Goal: Book appointment/travel/reservation

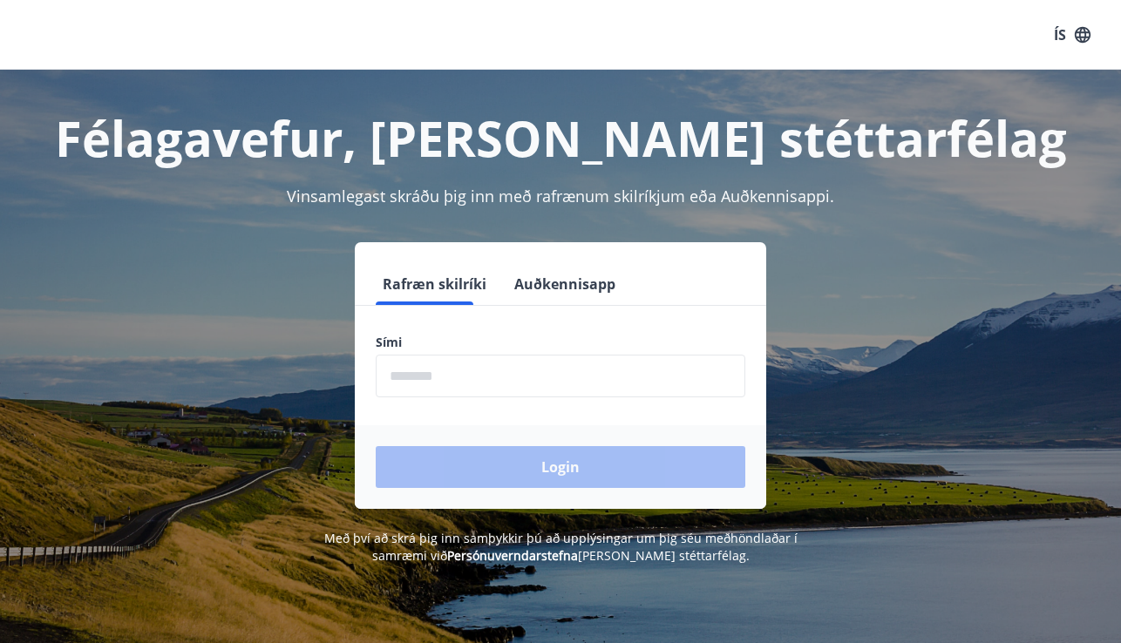
click at [401, 367] on input "phone" at bounding box center [561, 376] width 370 height 43
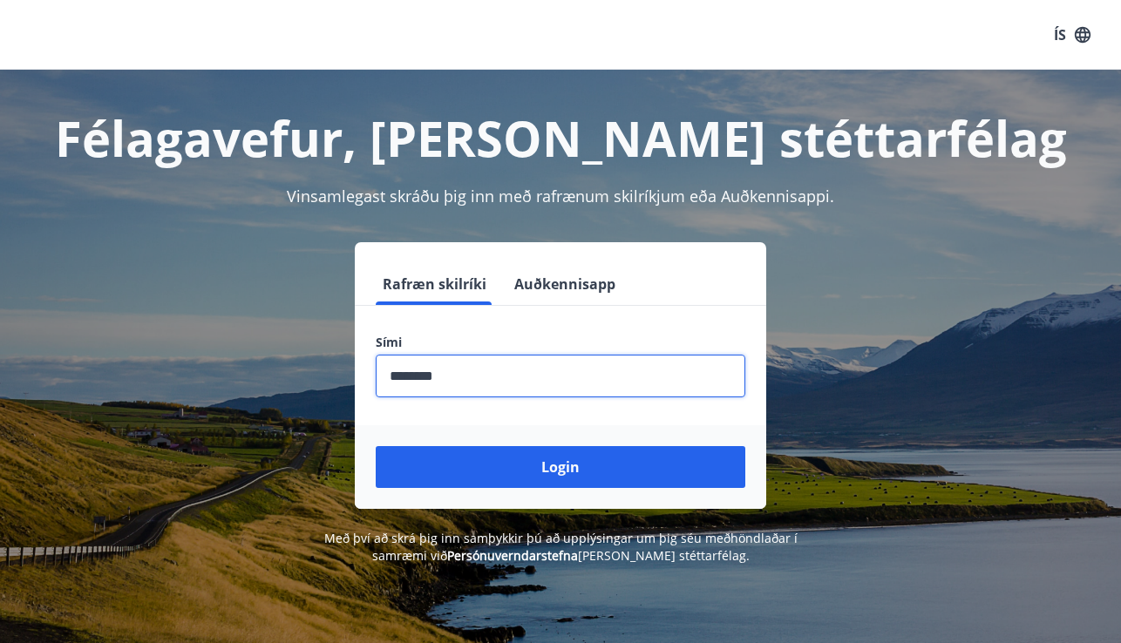
type input "********"
click at [560, 467] on button "Login" at bounding box center [561, 467] width 370 height 42
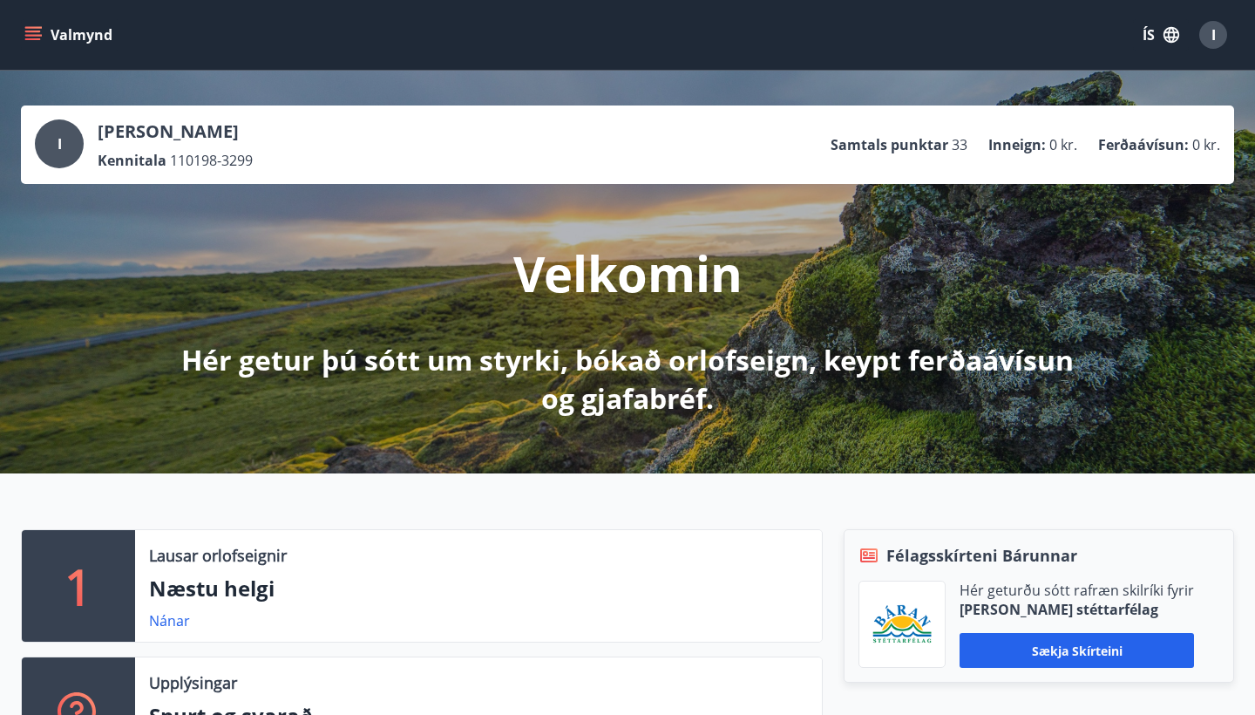
click at [1153, 38] on button "ÍS" at bounding box center [1161, 34] width 56 height 31
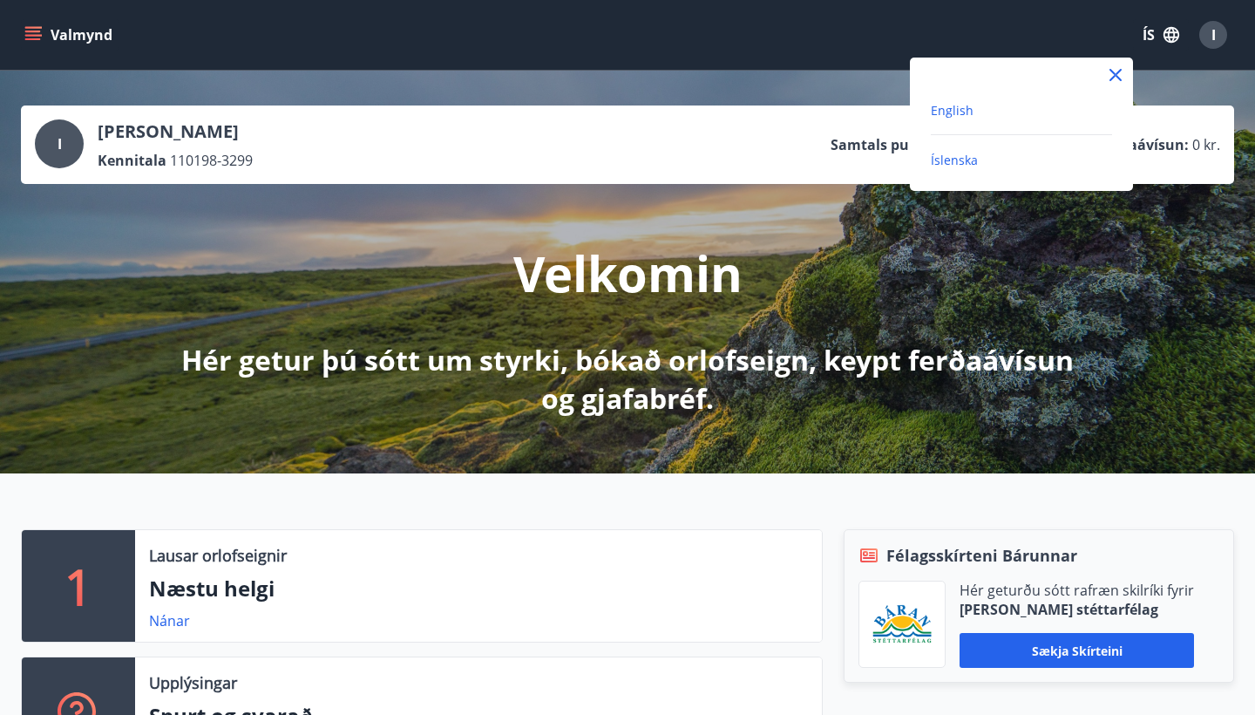
click at [953, 106] on span "English" at bounding box center [952, 110] width 43 height 17
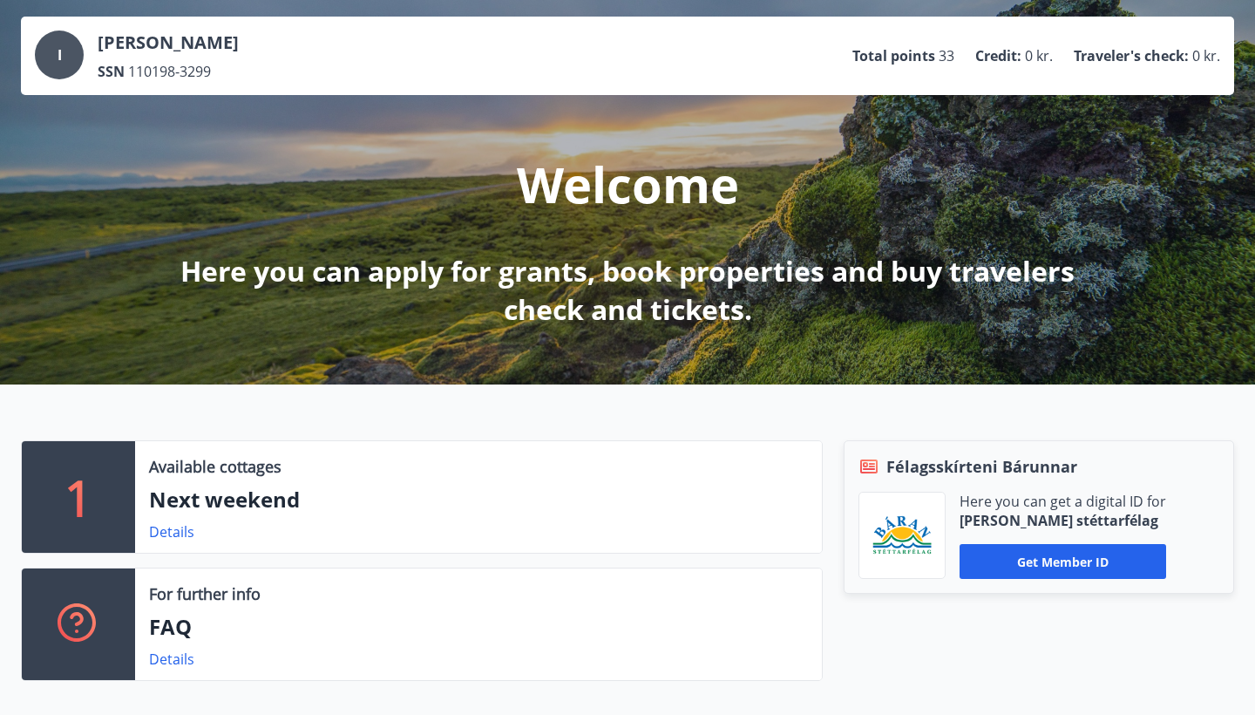
scroll to position [91, 0]
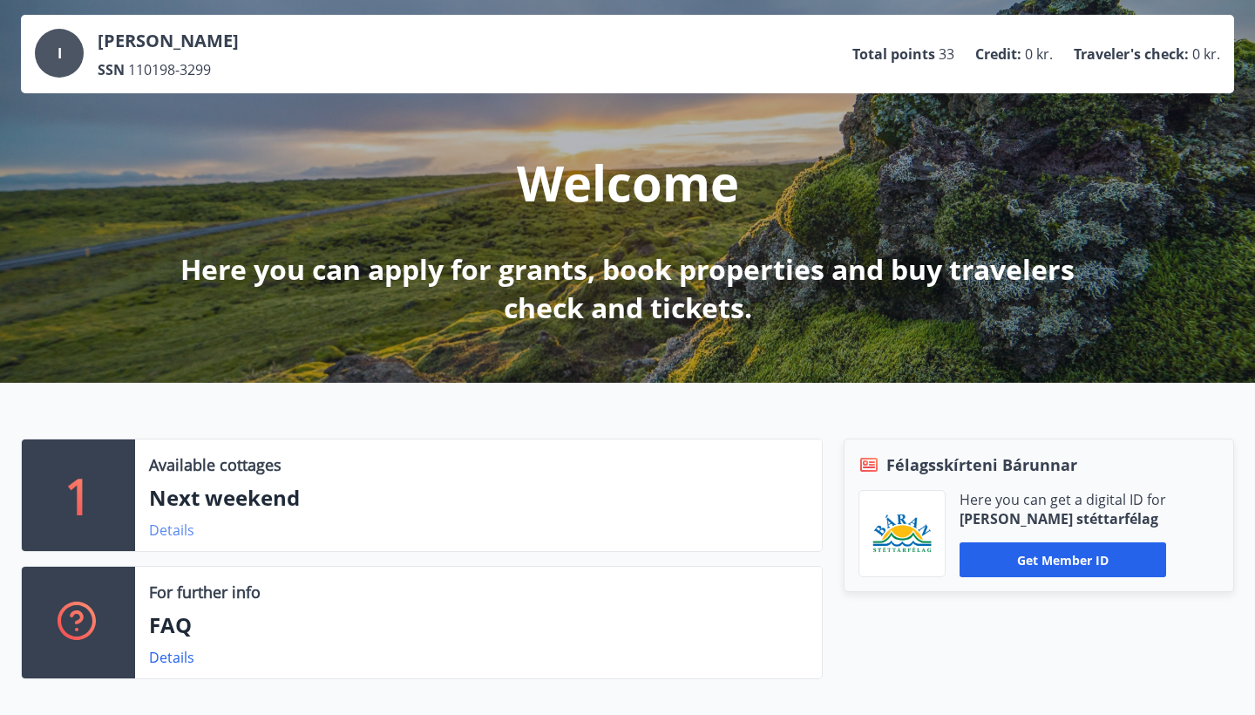
click at [184, 537] on link "Details" at bounding box center [171, 529] width 45 height 19
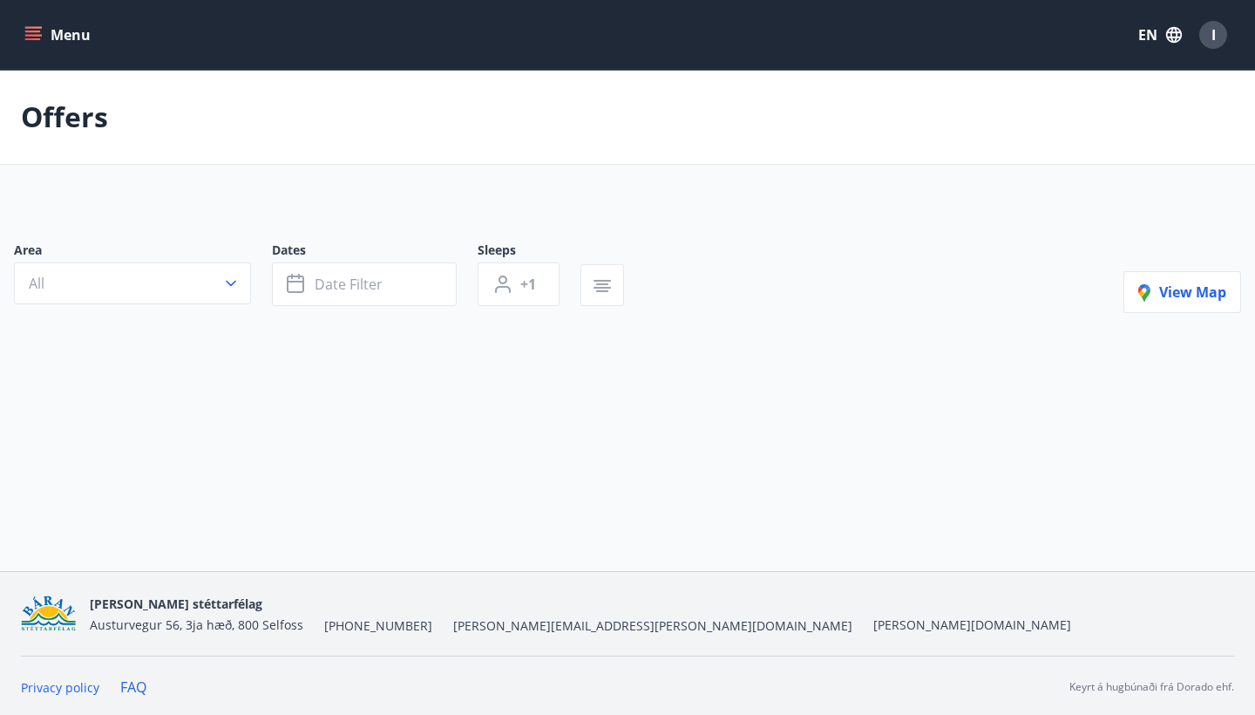
type input "*"
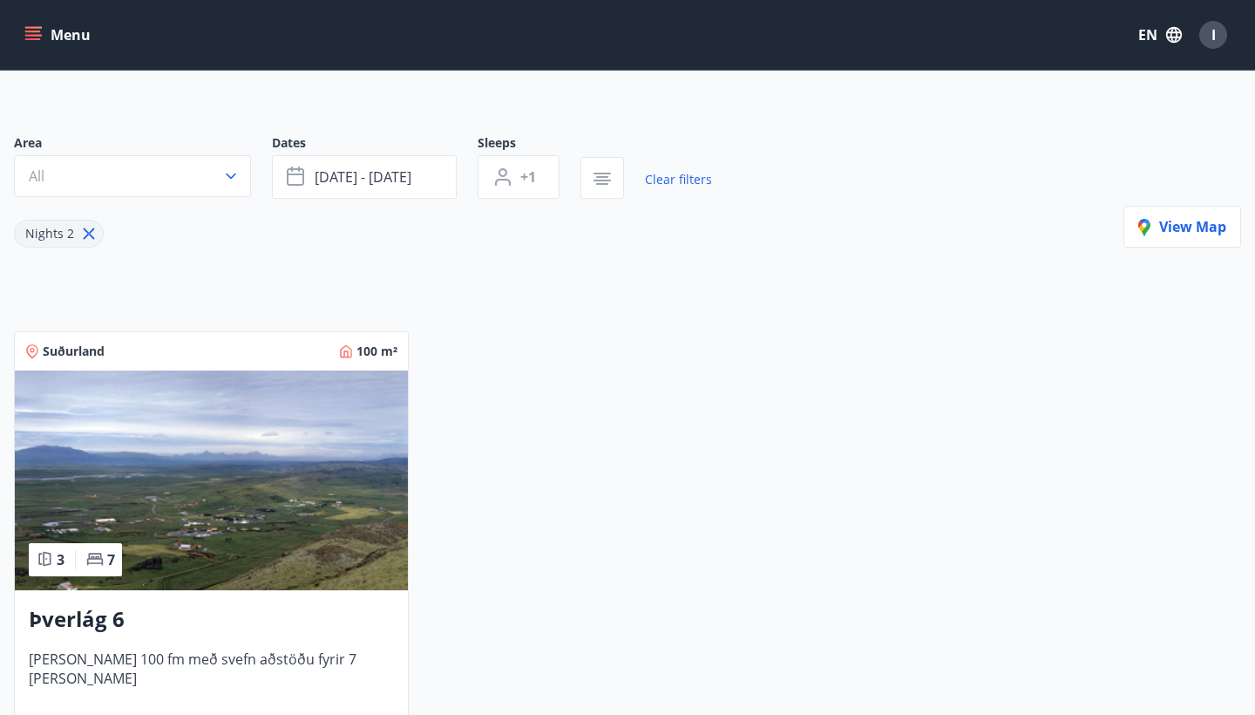
scroll to position [117, 0]
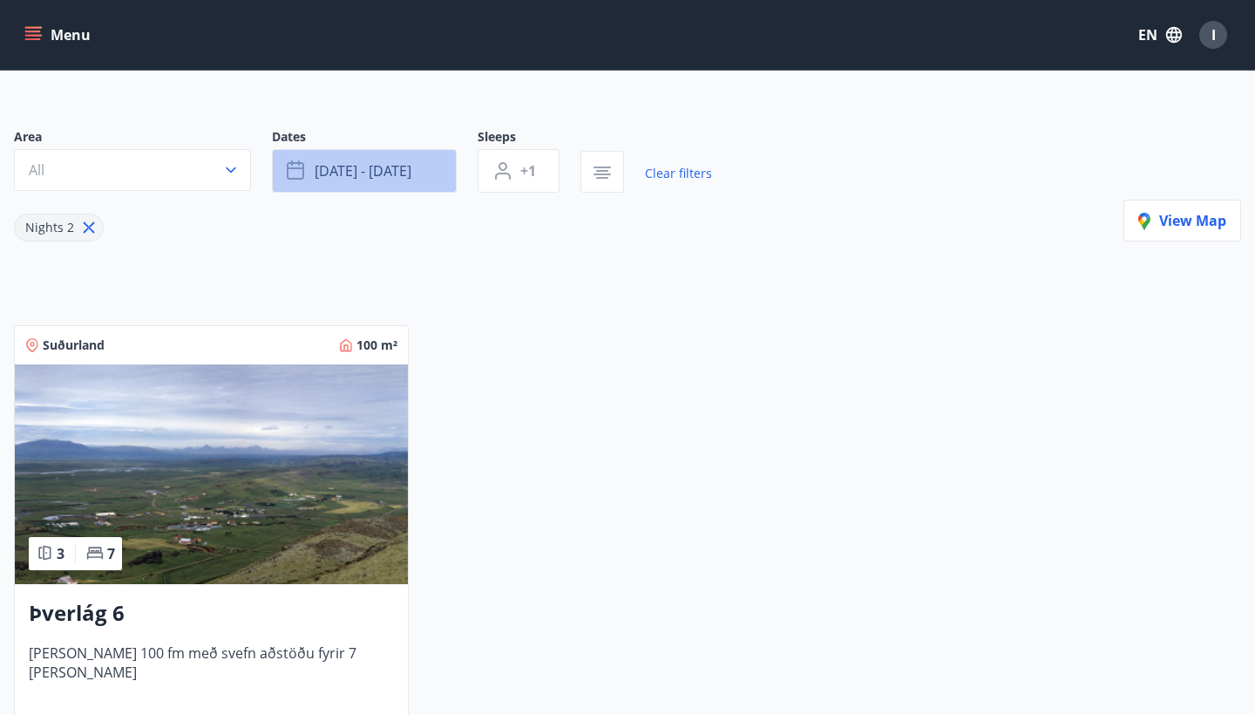
click at [398, 179] on span "[DATE] - [DATE]" at bounding box center [363, 170] width 97 height 19
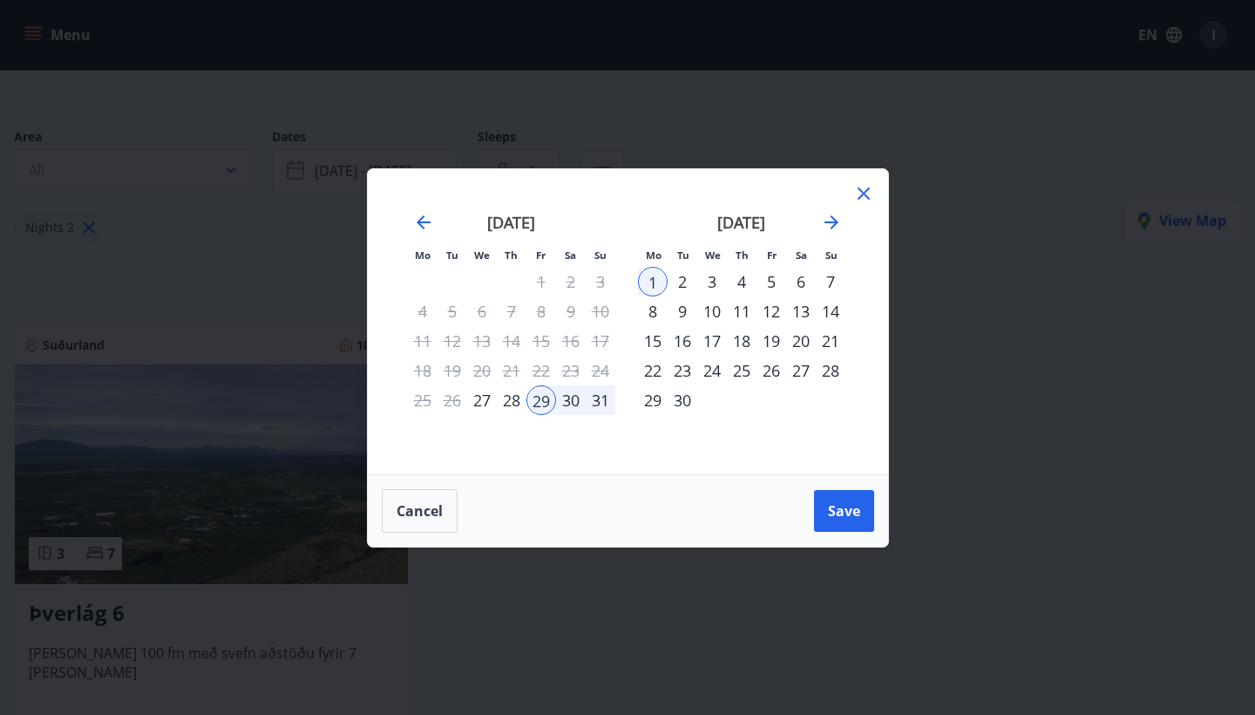
click at [777, 282] on div "5" at bounding box center [772, 282] width 30 height 30
click at [827, 282] on div "7" at bounding box center [831, 282] width 30 height 30
click at [832, 506] on span "Save" at bounding box center [844, 510] width 32 height 19
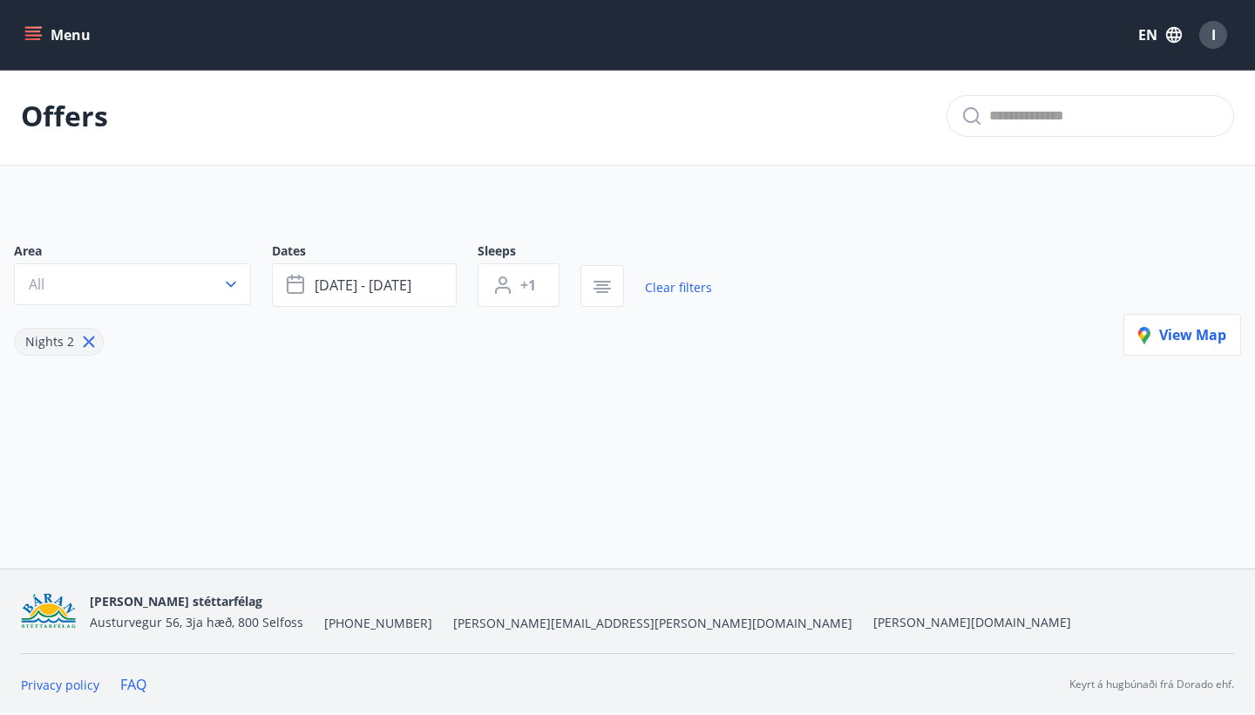
scroll to position [3, 0]
click at [411, 284] on span "[DATE] - [DATE]" at bounding box center [363, 284] width 97 height 19
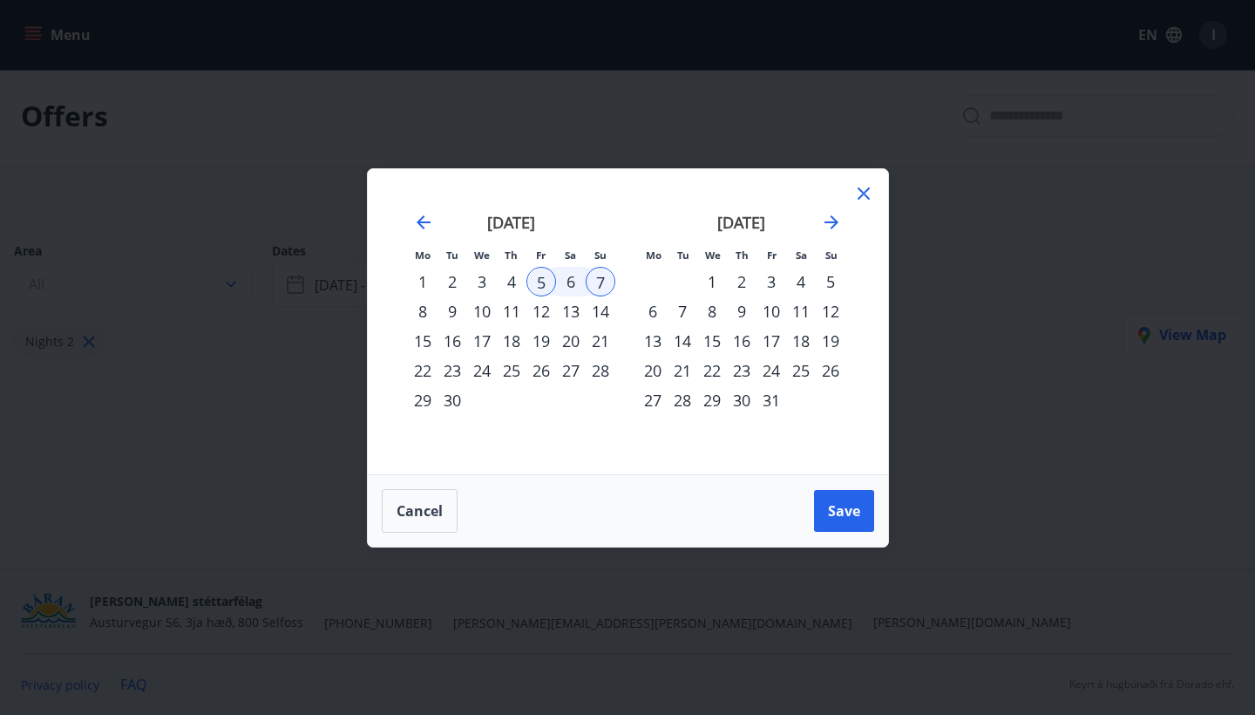
click at [539, 287] on div "5" at bounding box center [541, 282] width 30 height 30
click at [597, 282] on div "7" at bounding box center [601, 282] width 30 height 30
click at [844, 526] on button "Save" at bounding box center [844, 511] width 60 height 42
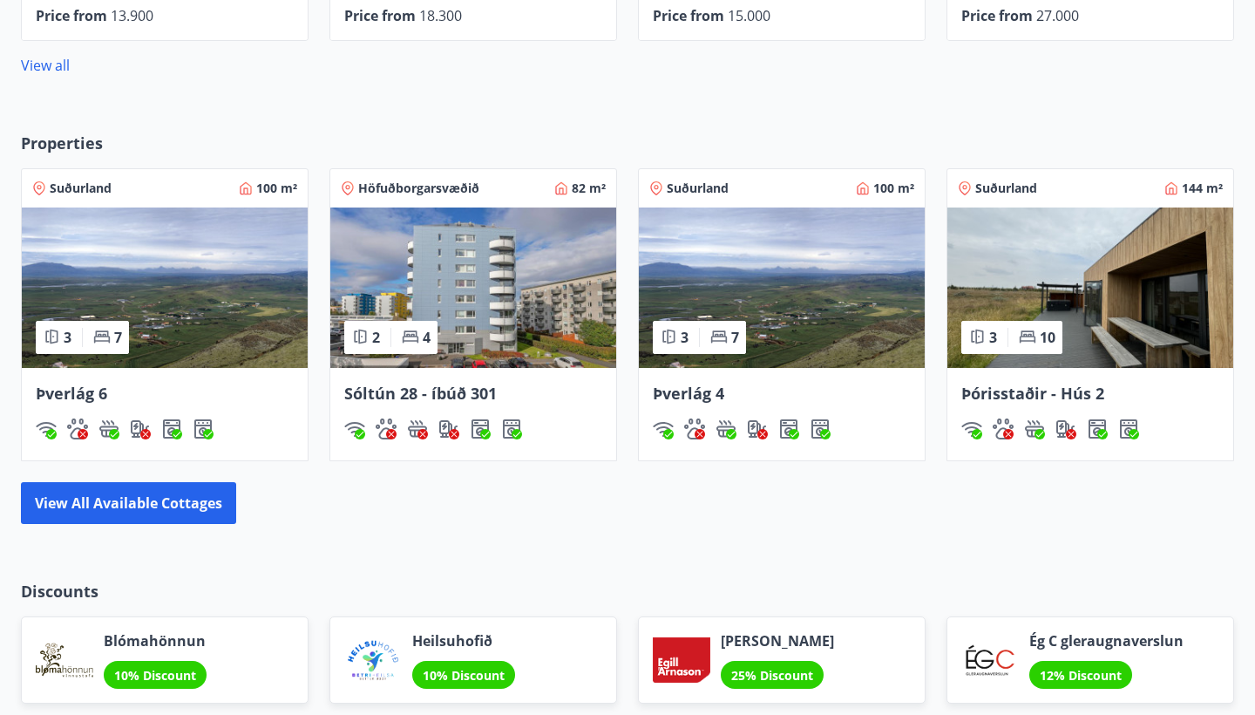
scroll to position [1048, 0]
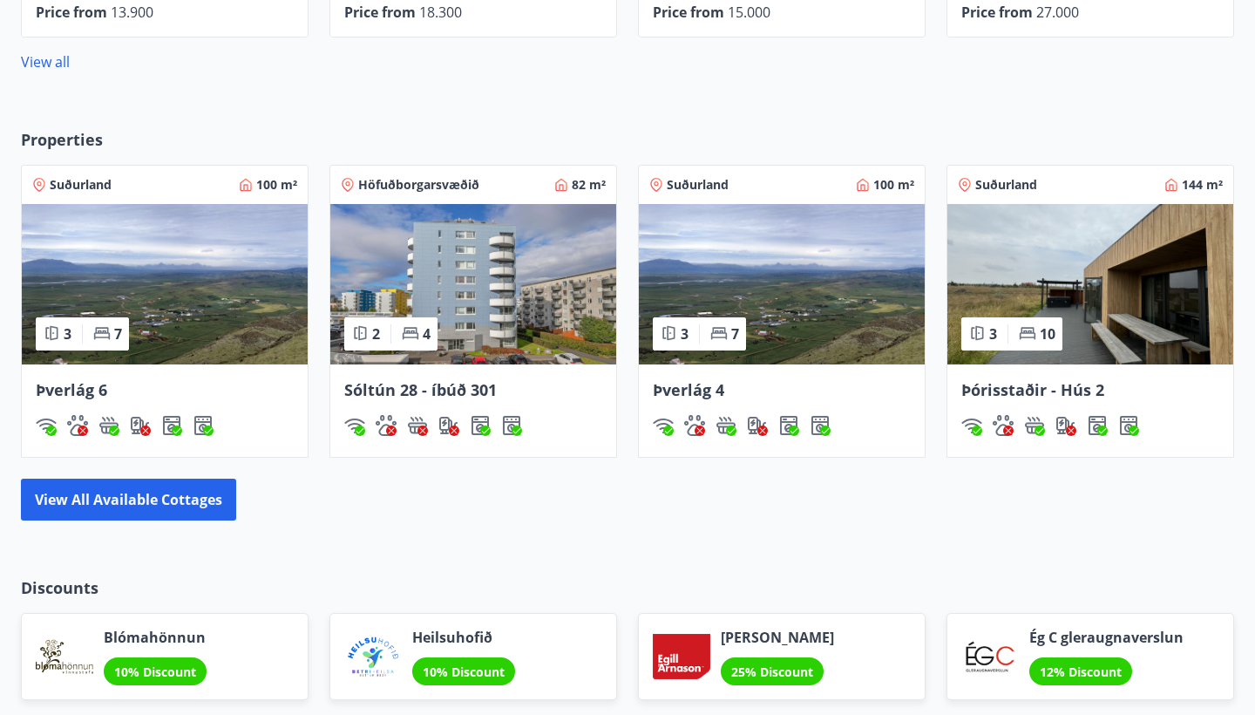
click at [260, 311] on img at bounding box center [165, 284] width 286 height 160
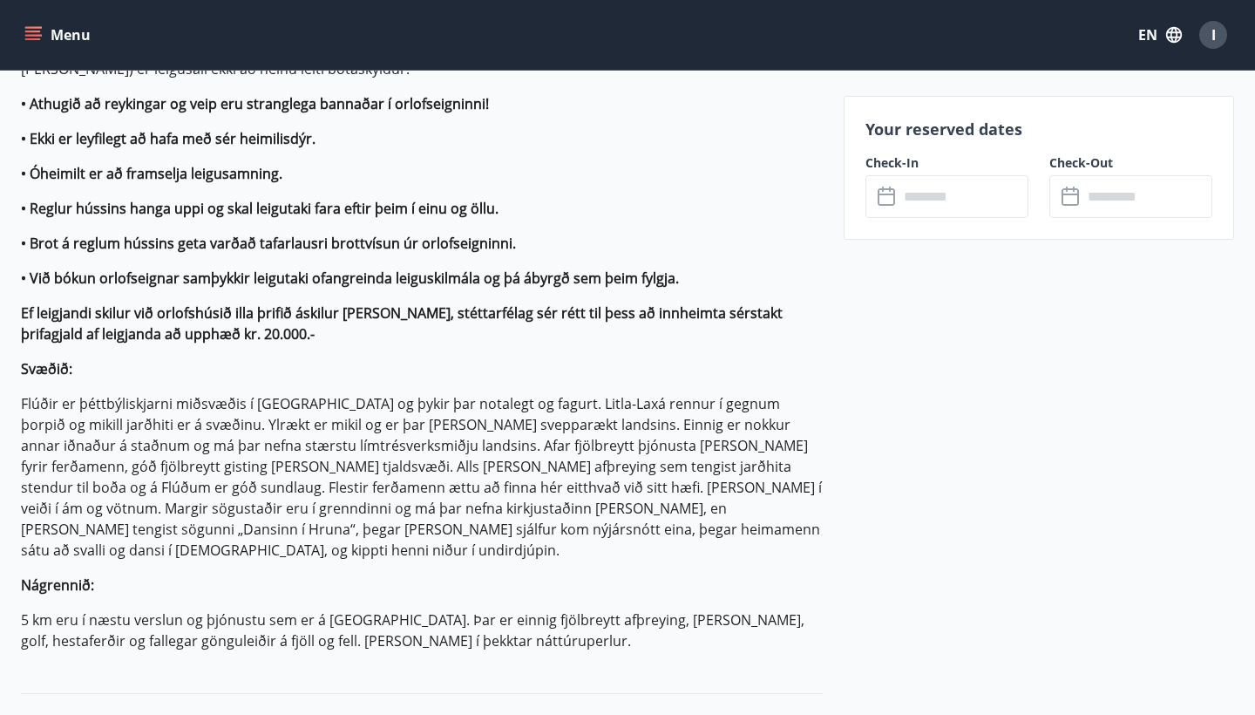
scroll to position [1669, 0]
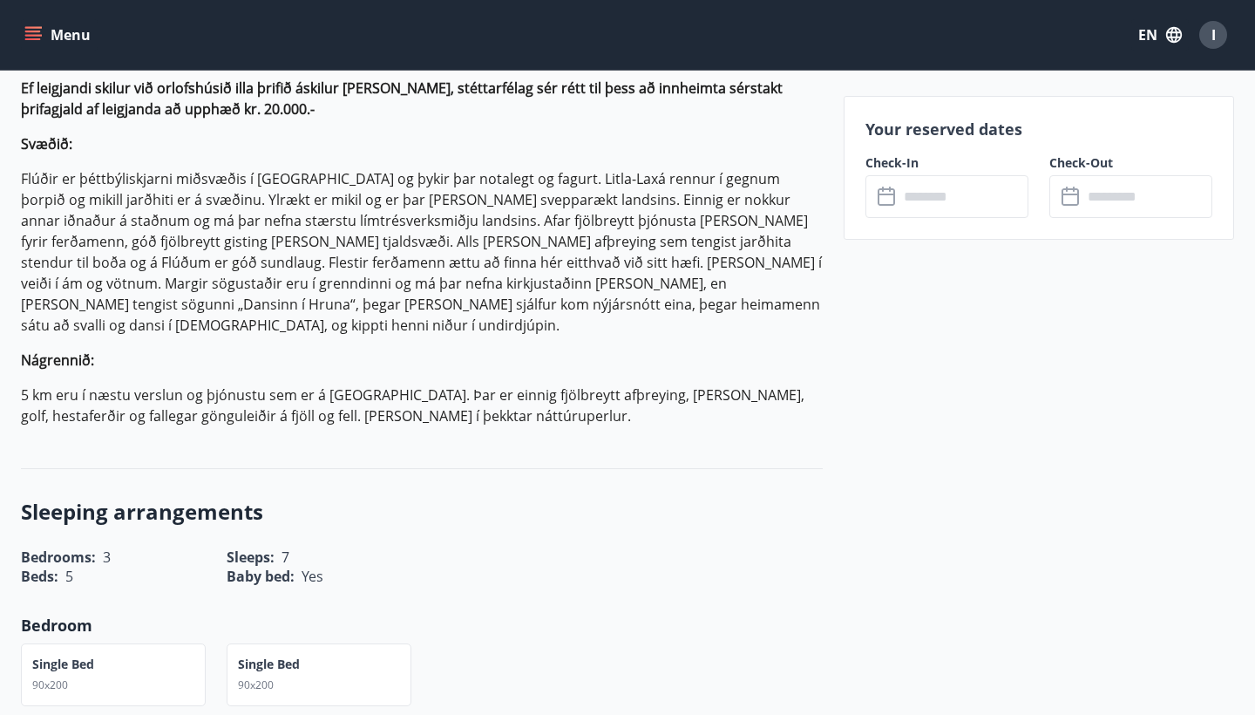
click at [913, 200] on input "text" at bounding box center [964, 196] width 130 height 43
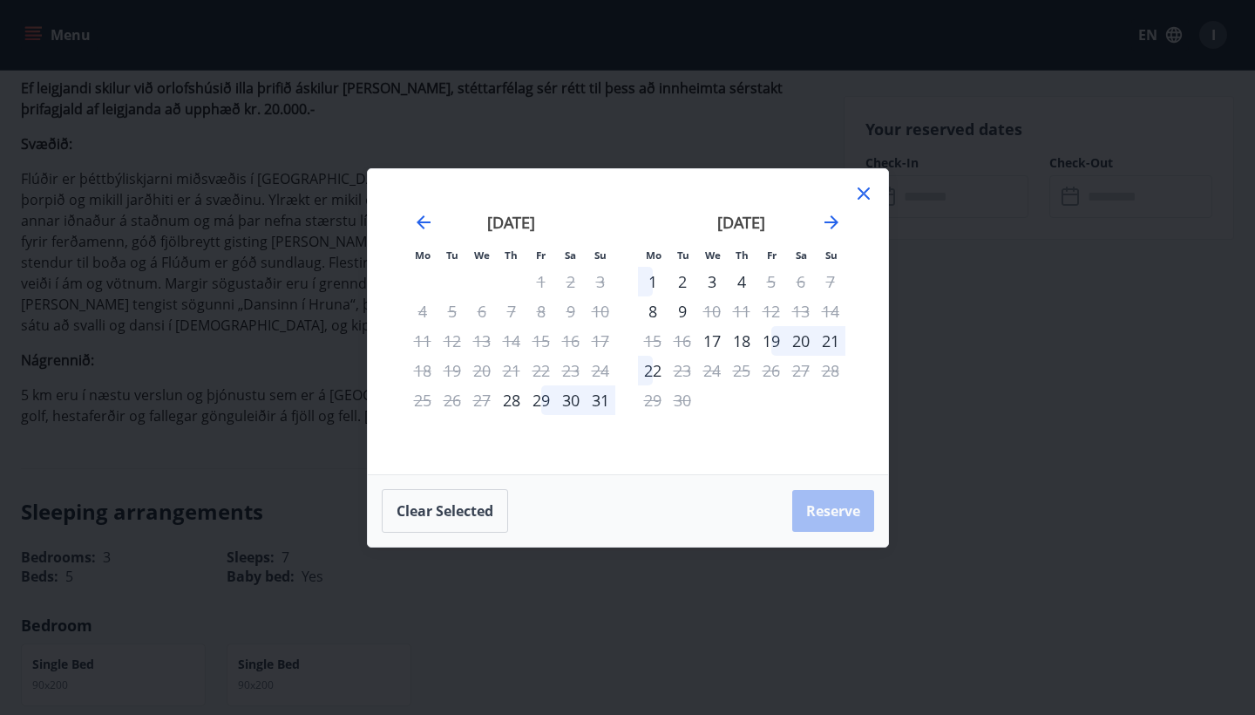
click at [710, 275] on div "3" at bounding box center [712, 282] width 30 height 30
click at [741, 283] on div "4" at bounding box center [742, 282] width 30 height 30
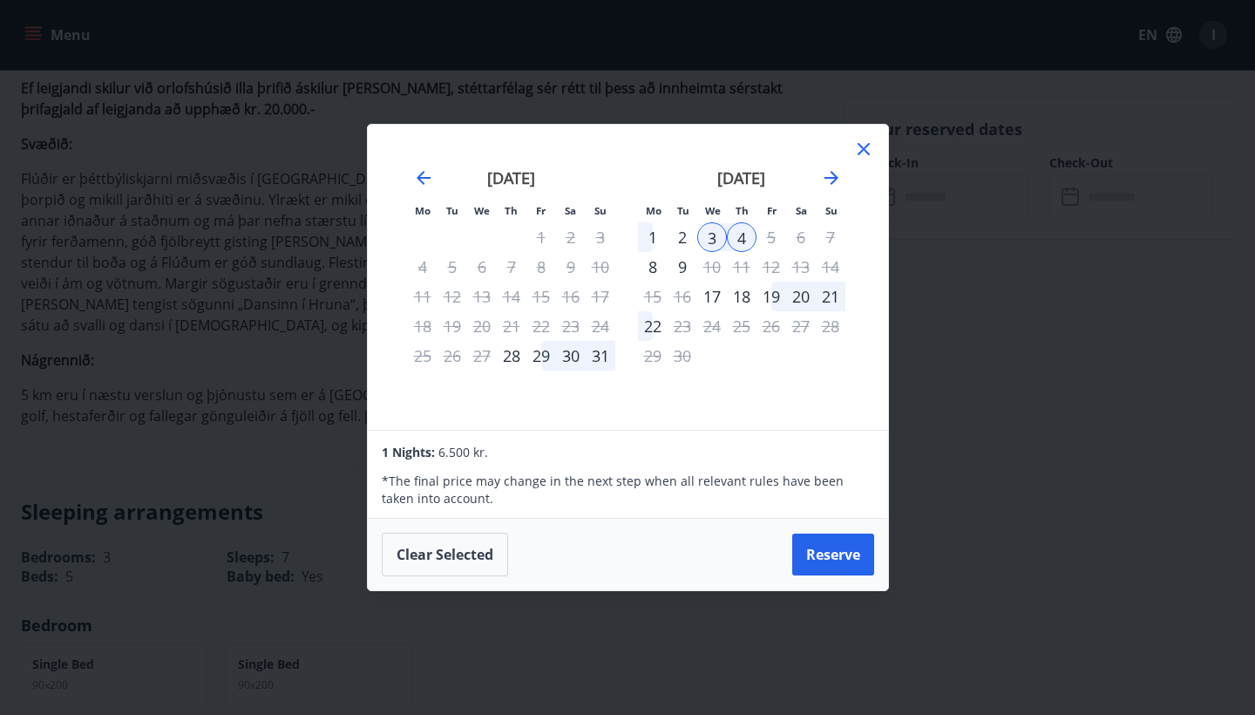
click at [717, 238] on div "3" at bounding box center [712, 237] width 30 height 30
click at [786, 237] on div "6" at bounding box center [801, 237] width 30 height 30
click at [779, 238] on div "5" at bounding box center [772, 237] width 30 height 30
click at [868, 153] on icon at bounding box center [864, 149] width 12 height 12
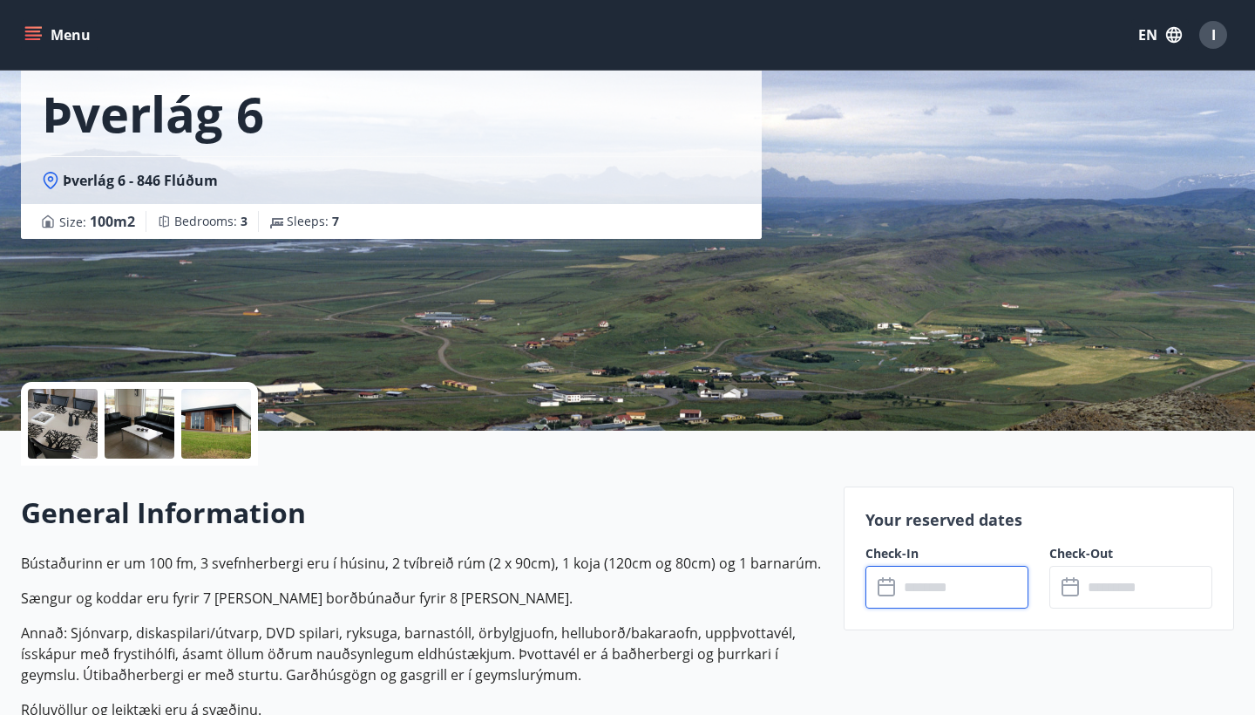
scroll to position [91, 0]
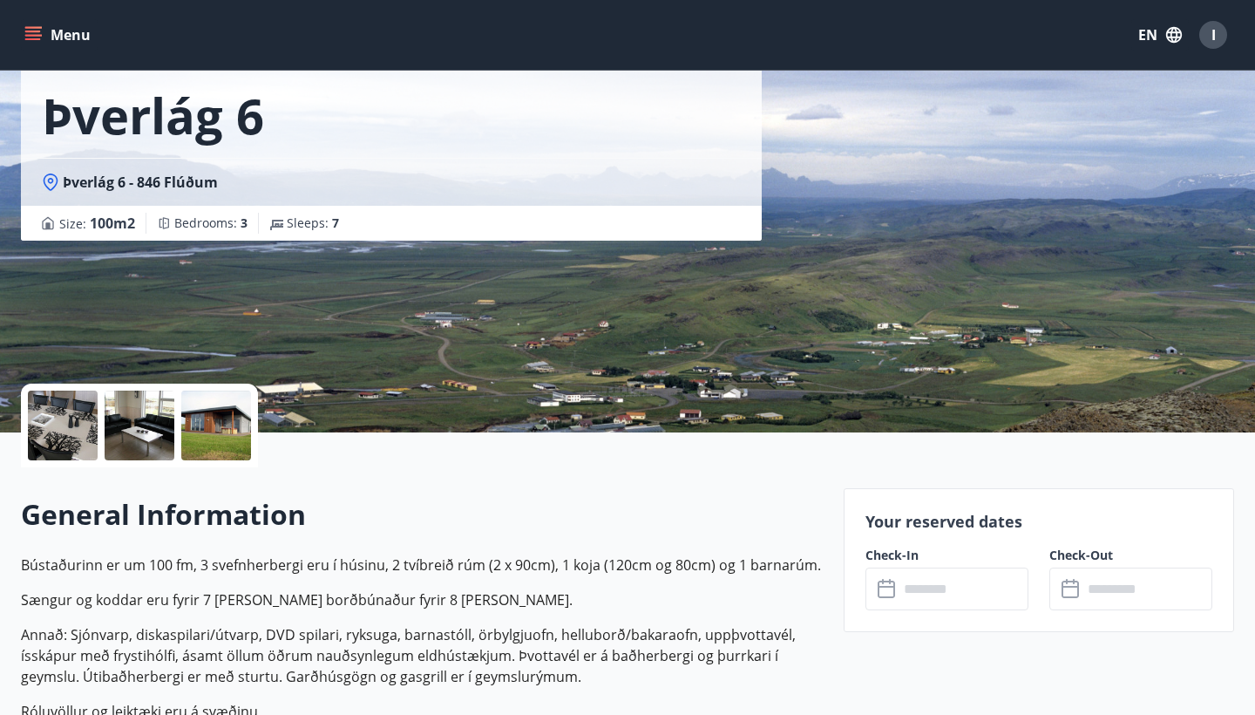
click at [92, 422] on div at bounding box center [63, 425] width 70 height 70
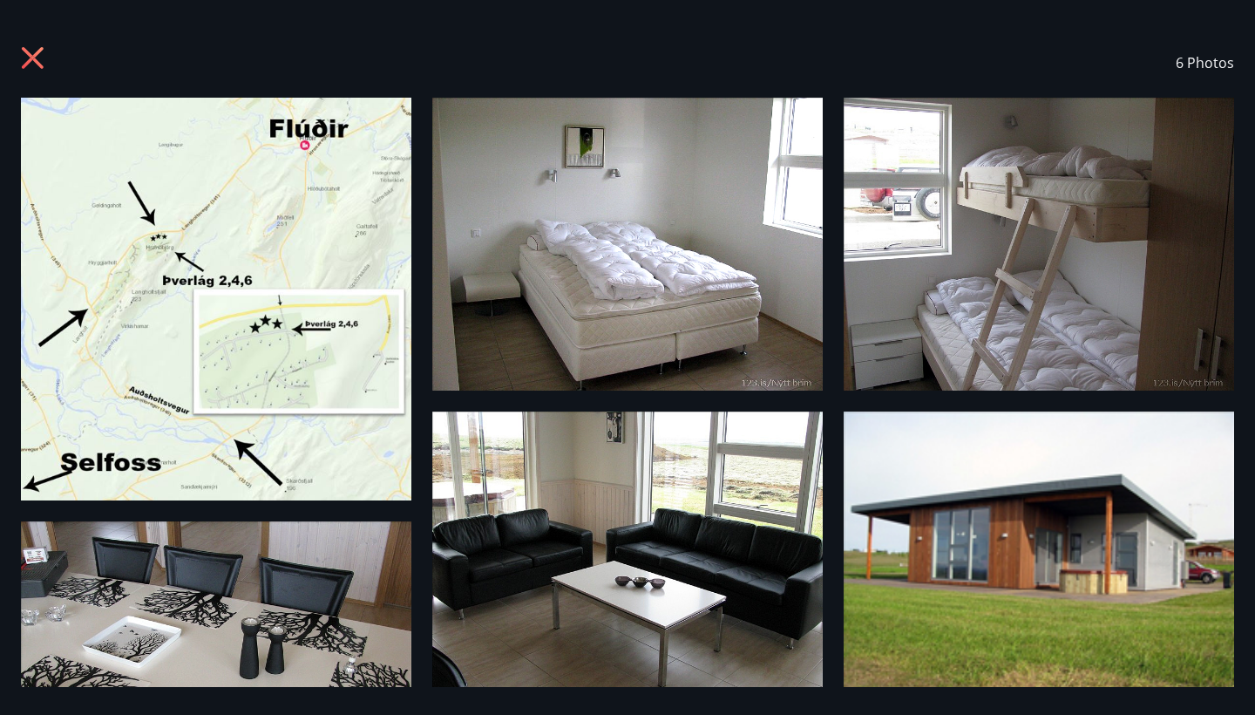
scroll to position [0, 0]
click at [1125, 46] on div "6 Photos" at bounding box center [627, 63] width 1213 height 70
click at [30, 58] on icon at bounding box center [35, 60] width 28 height 28
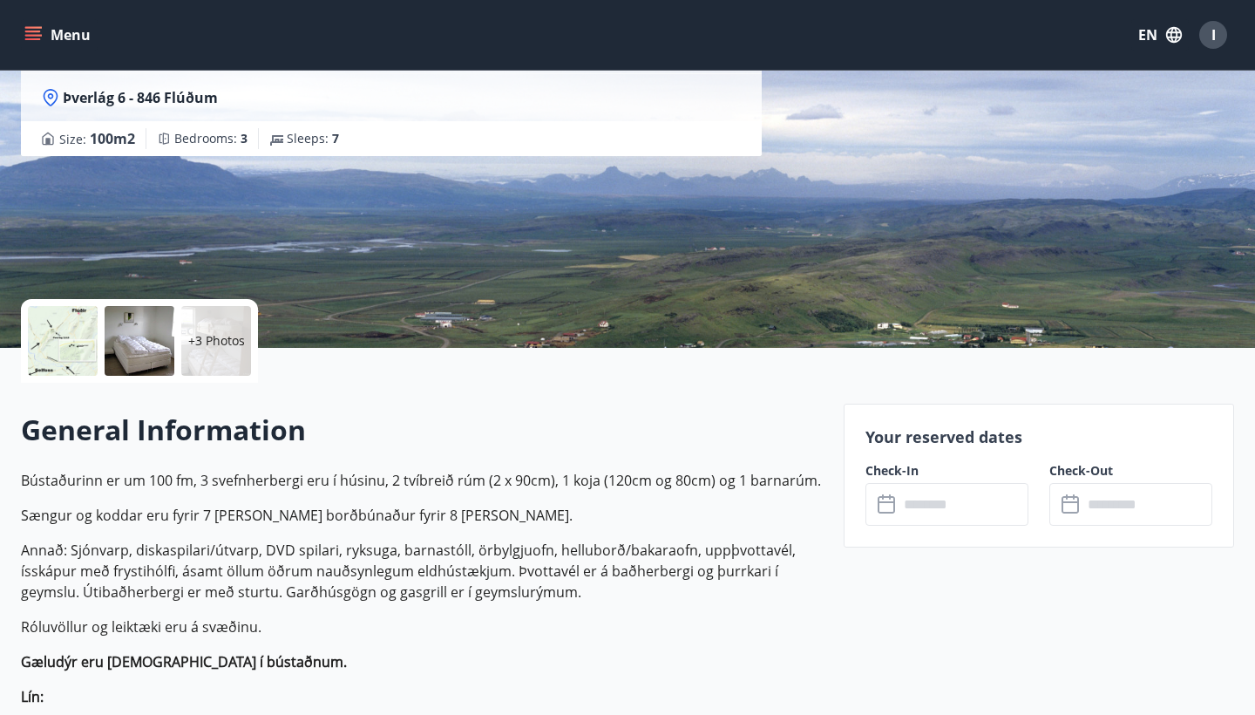
scroll to position [219, 0]
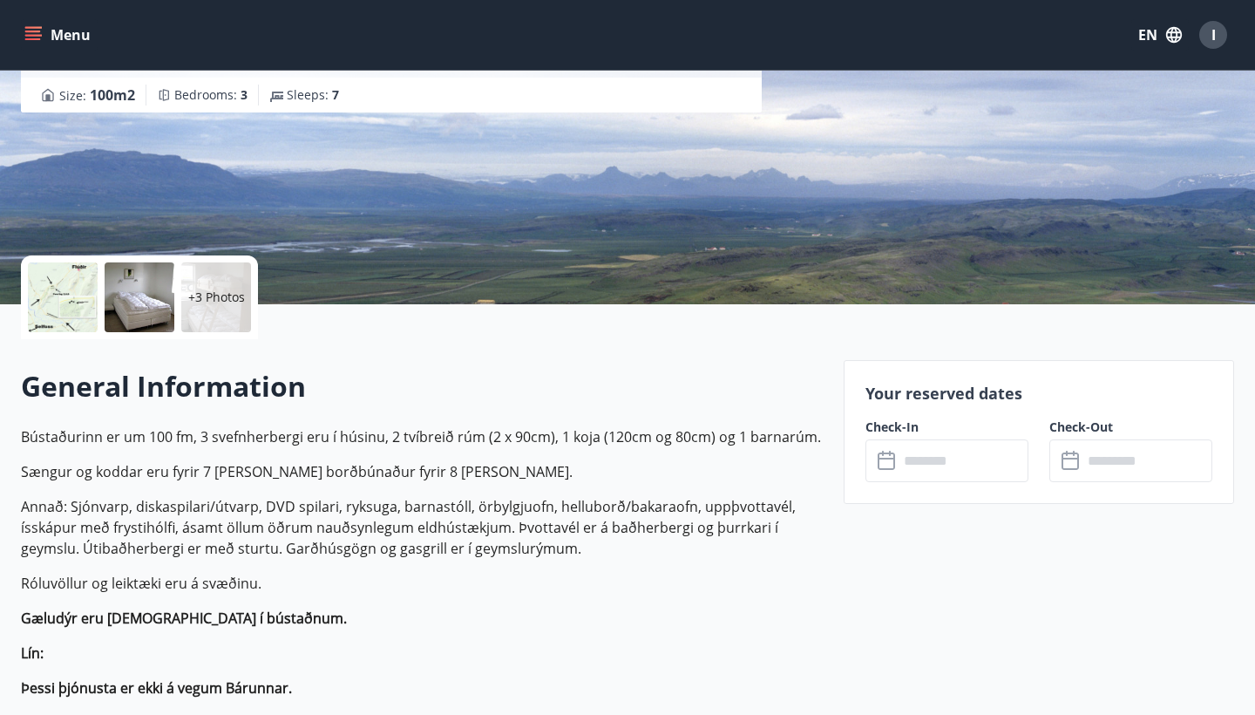
click at [897, 460] on icon at bounding box center [888, 461] width 21 height 21
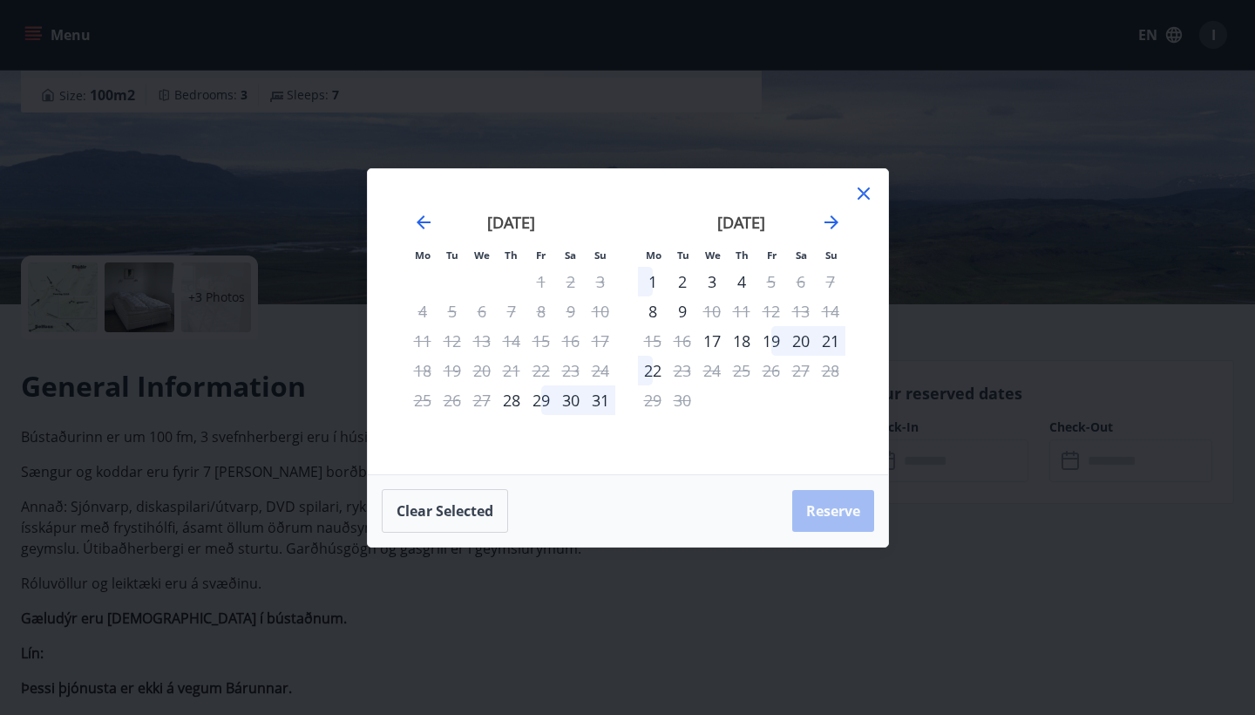
click at [714, 285] on div "3" at bounding box center [712, 282] width 30 height 30
click at [710, 272] on div "3" at bounding box center [712, 282] width 30 height 30
click at [710, 281] on div "3" at bounding box center [712, 282] width 30 height 30
click at [710, 282] on div "3" at bounding box center [712, 282] width 30 height 30
click at [743, 280] on div "4" at bounding box center [742, 282] width 30 height 30
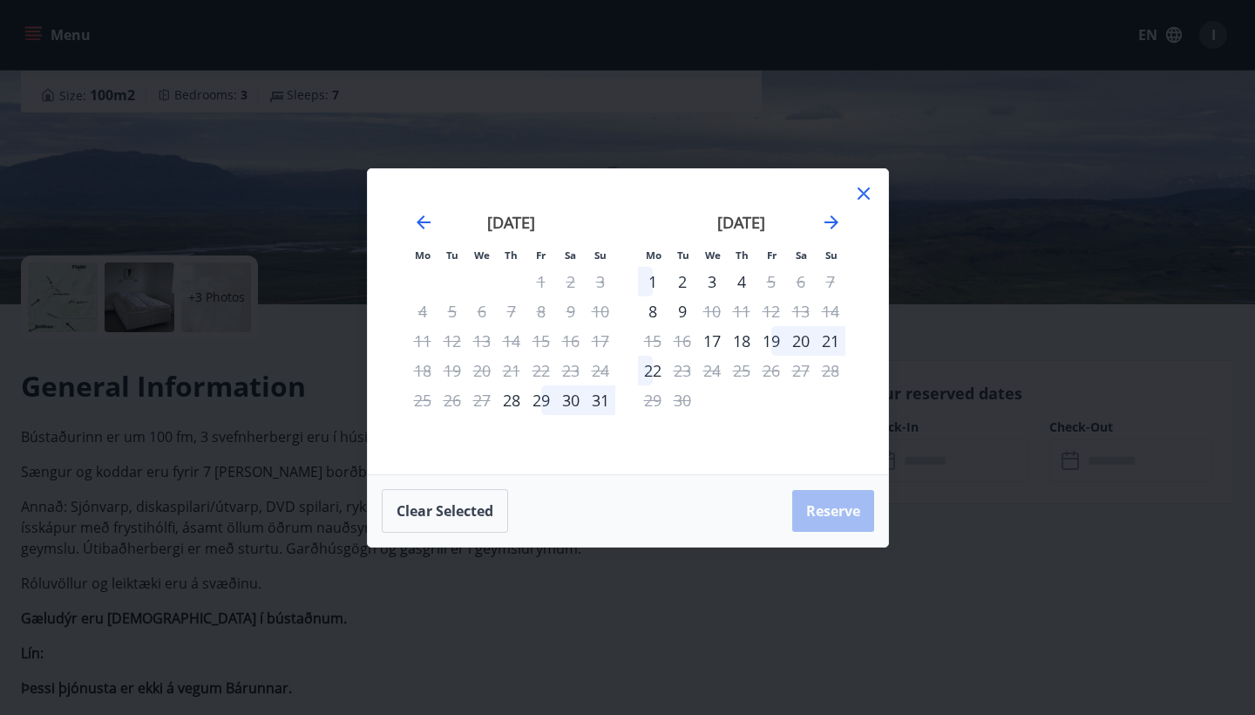
click at [711, 281] on div "3" at bounding box center [712, 282] width 30 height 30
click at [683, 281] on div "2" at bounding box center [683, 282] width 30 height 30
click at [716, 282] on div "3" at bounding box center [712, 282] width 30 height 30
click at [715, 282] on div "3" at bounding box center [712, 282] width 30 height 30
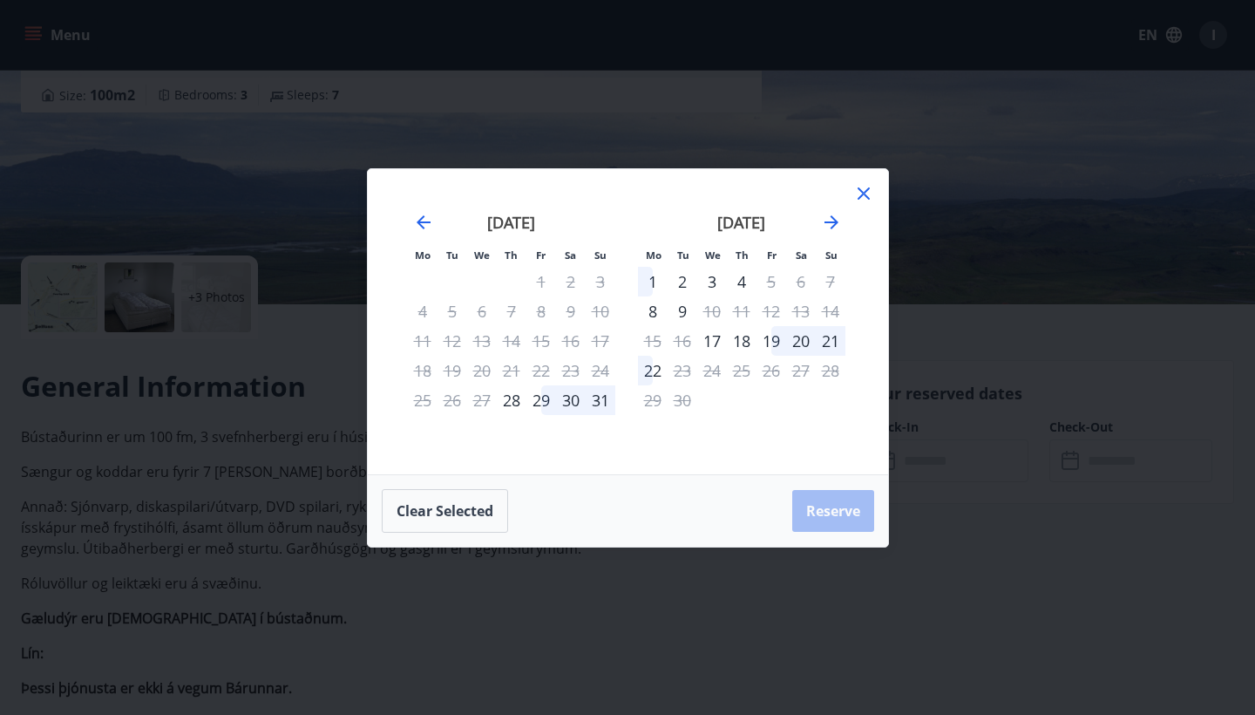
click at [601, 393] on div "31" at bounding box center [601, 400] width 30 height 30
click at [456, 503] on button "Clear selected" at bounding box center [445, 511] width 126 height 44
click at [713, 284] on span at bounding box center [712, 288] width 12 height 9
click at [742, 343] on div "18" at bounding box center [742, 341] width 30 height 30
click at [711, 275] on div "3" at bounding box center [712, 282] width 30 height 30
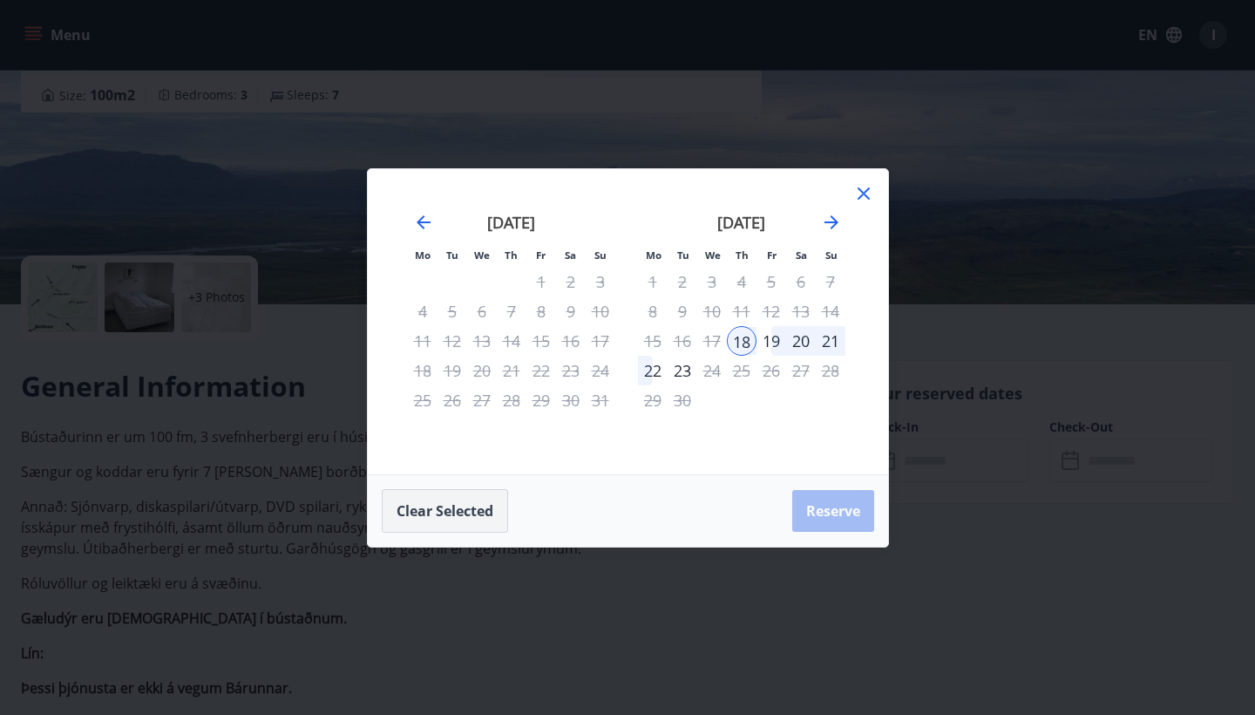
click at [465, 503] on button "Clear selected" at bounding box center [445, 511] width 126 height 44
click at [704, 292] on div "3" at bounding box center [712, 282] width 30 height 30
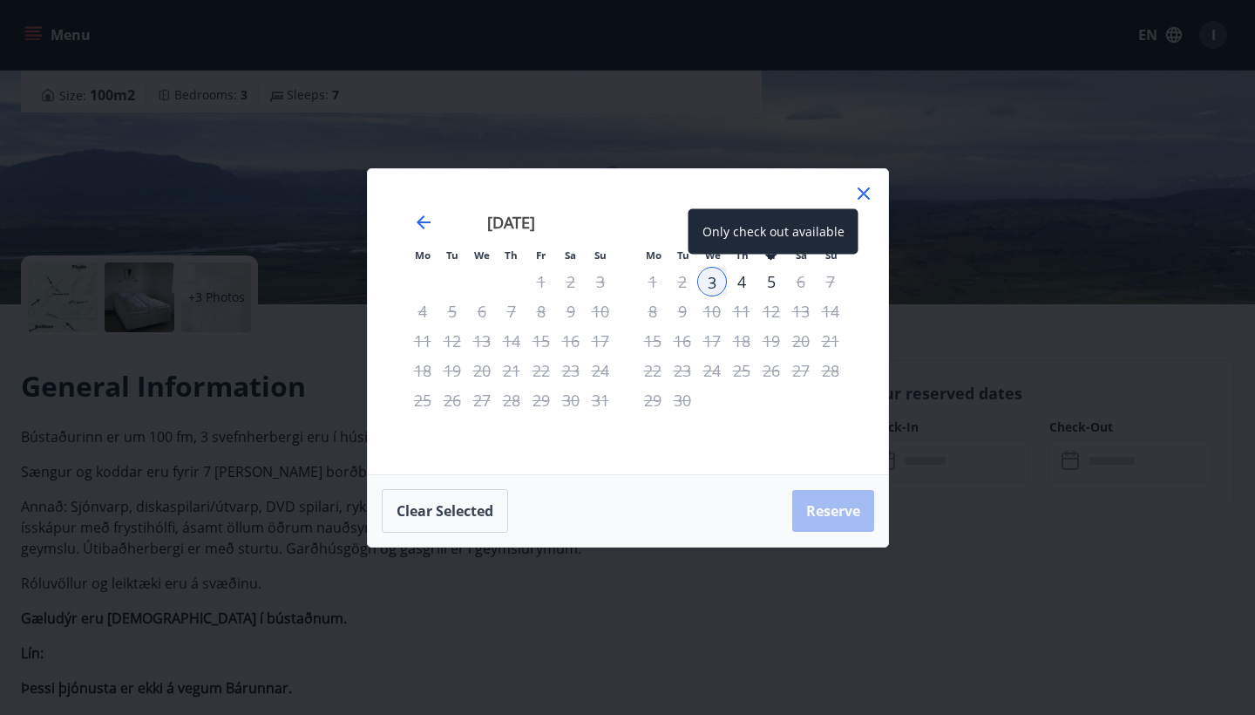
click at [771, 280] on div "5" at bounding box center [772, 282] width 30 height 30
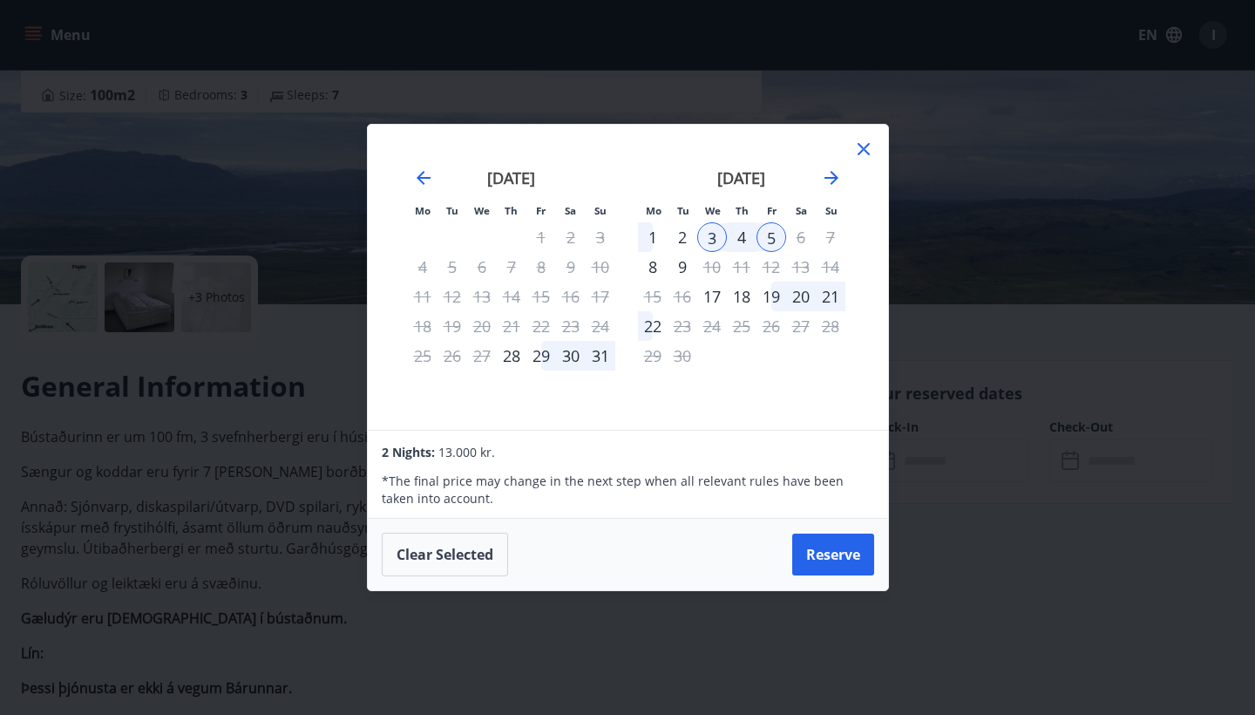
click at [872, 148] on icon at bounding box center [863, 149] width 21 height 21
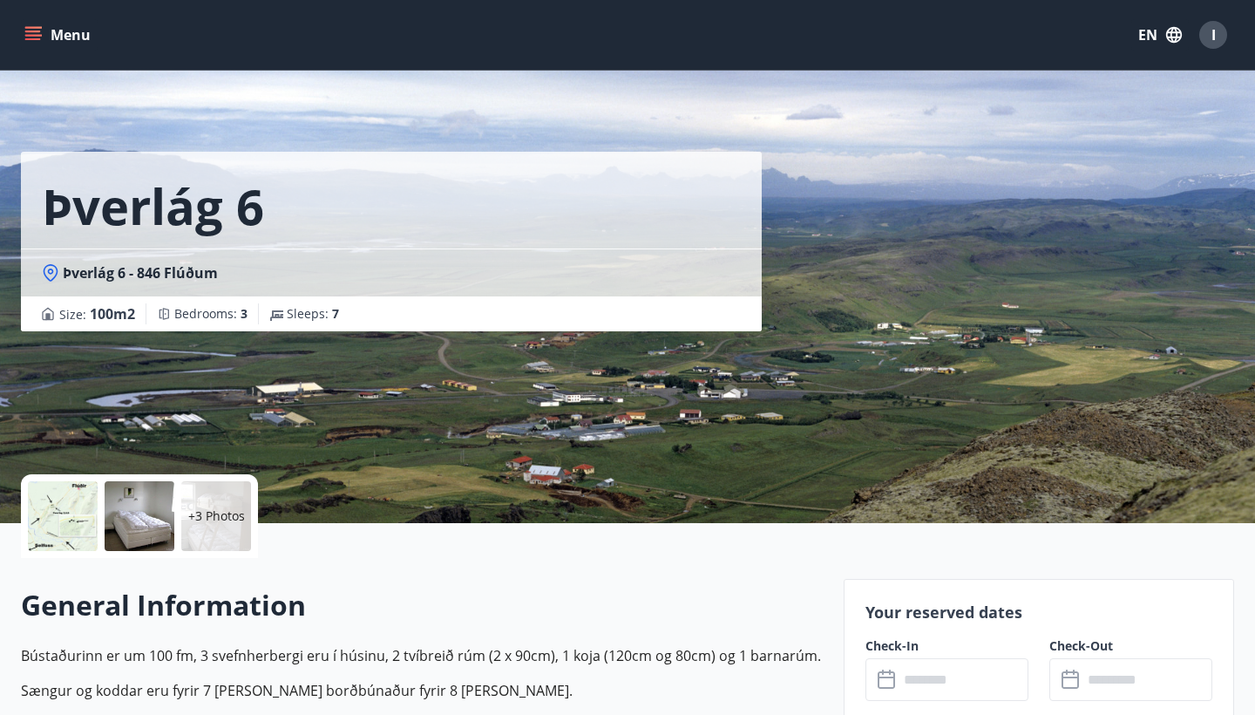
scroll to position [0, 0]
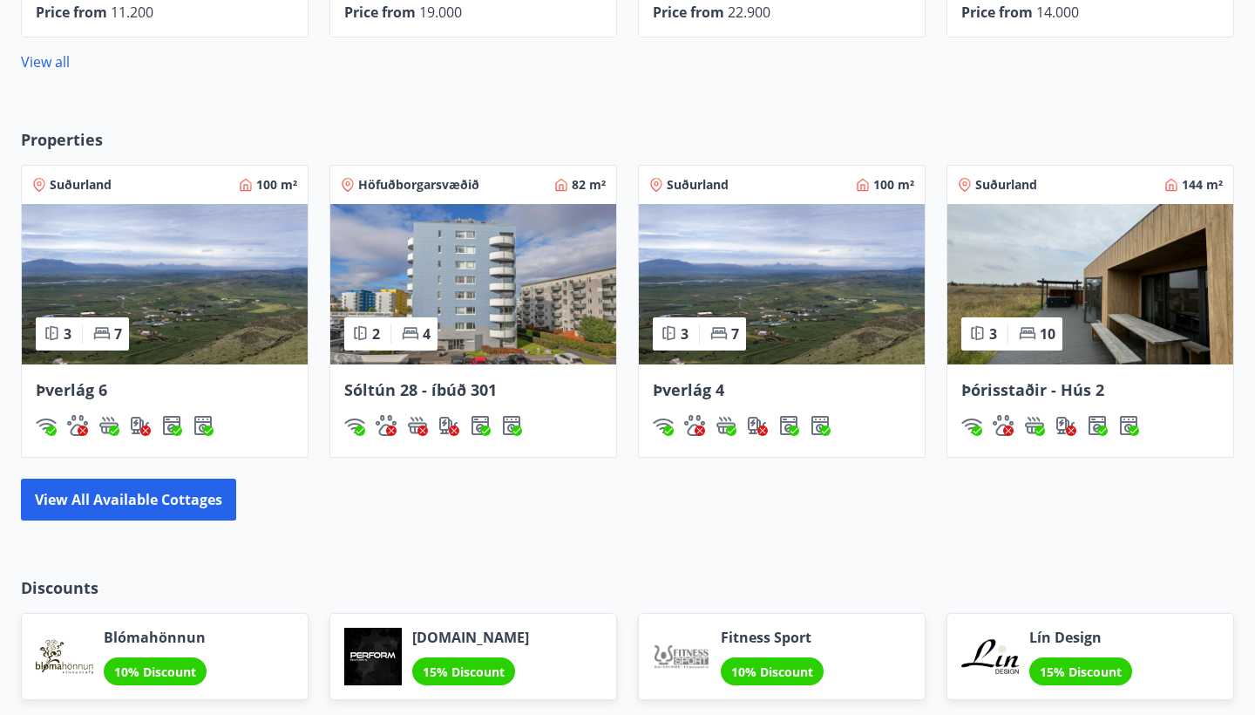
click at [736, 281] on img at bounding box center [782, 284] width 286 height 160
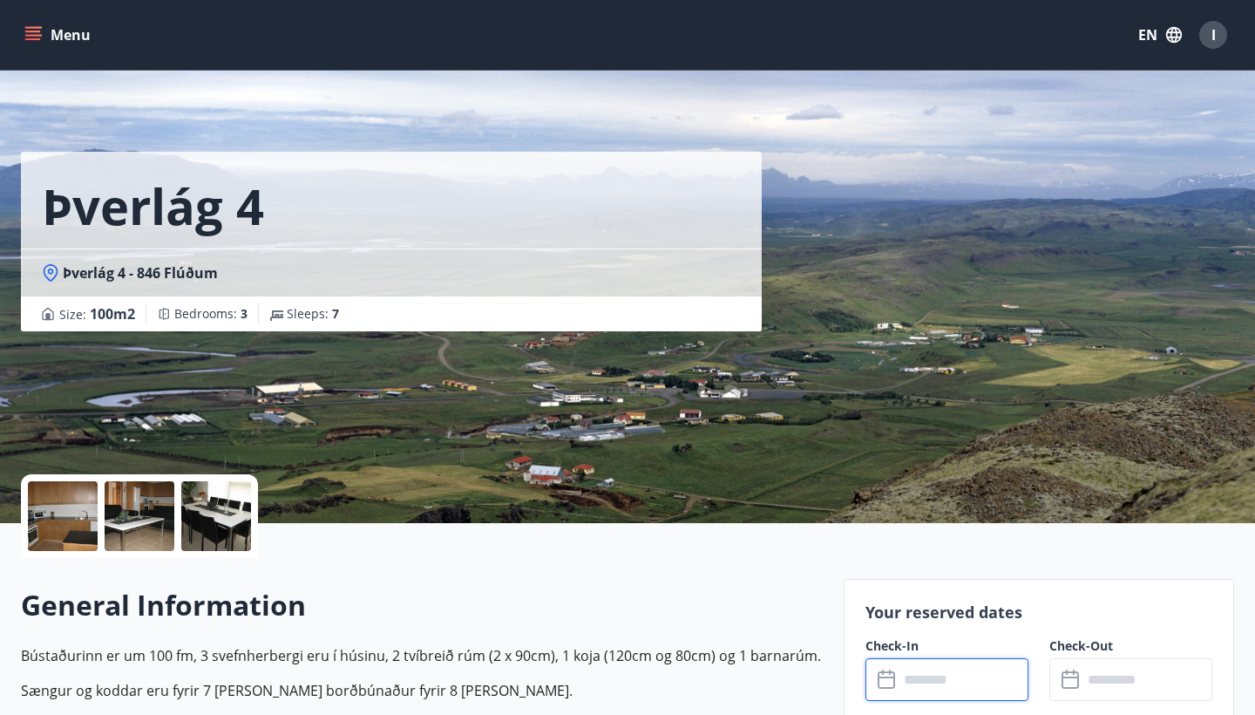
click at [924, 684] on input "text" at bounding box center [964, 679] width 130 height 43
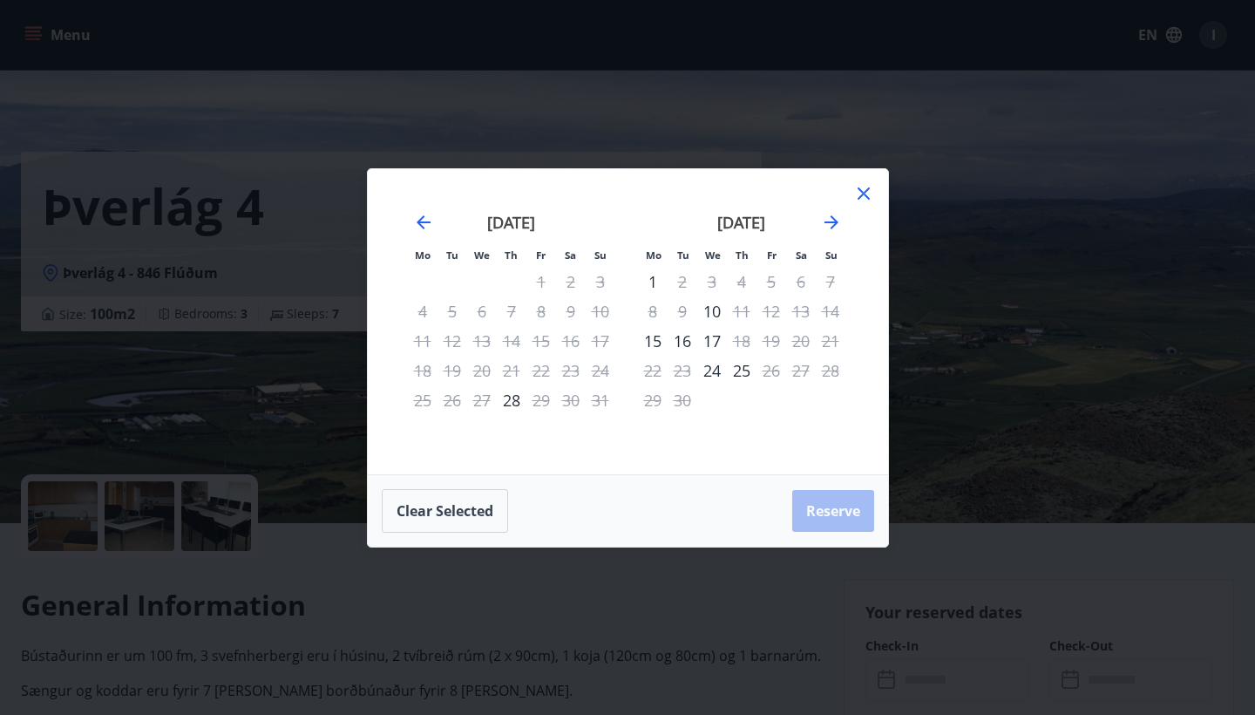
click at [868, 192] on icon at bounding box center [863, 193] width 21 height 21
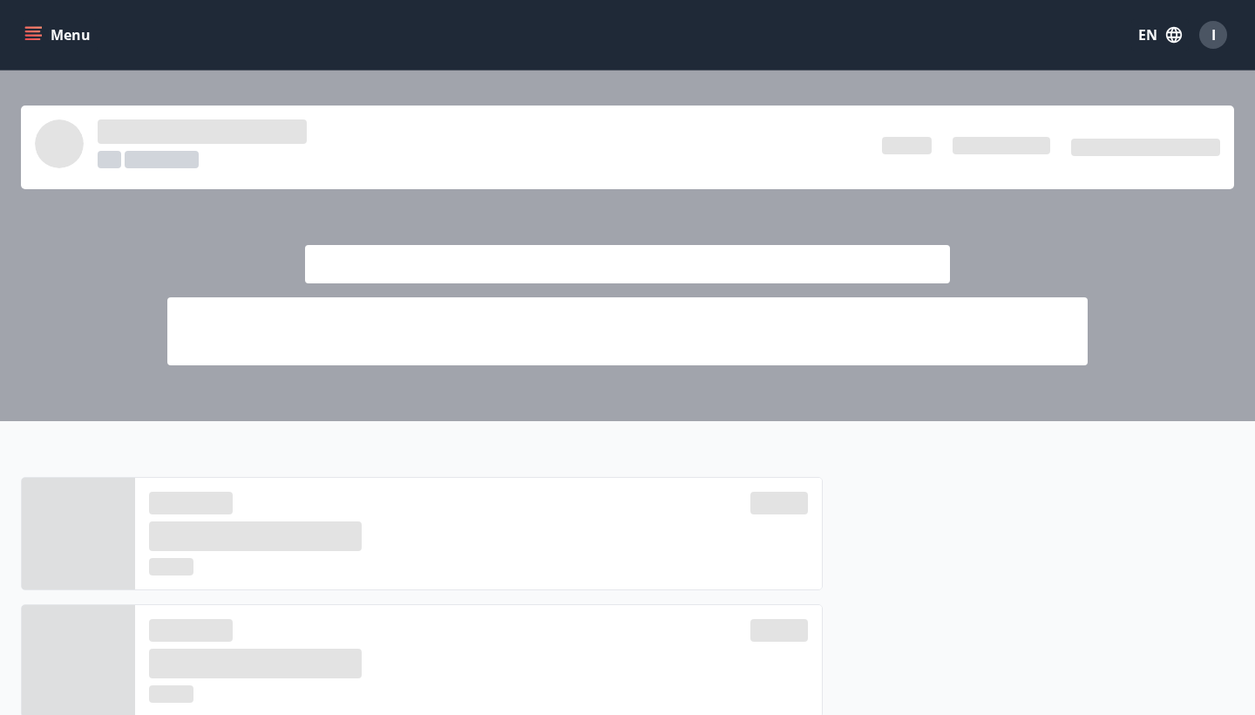
scroll to position [1048, 0]
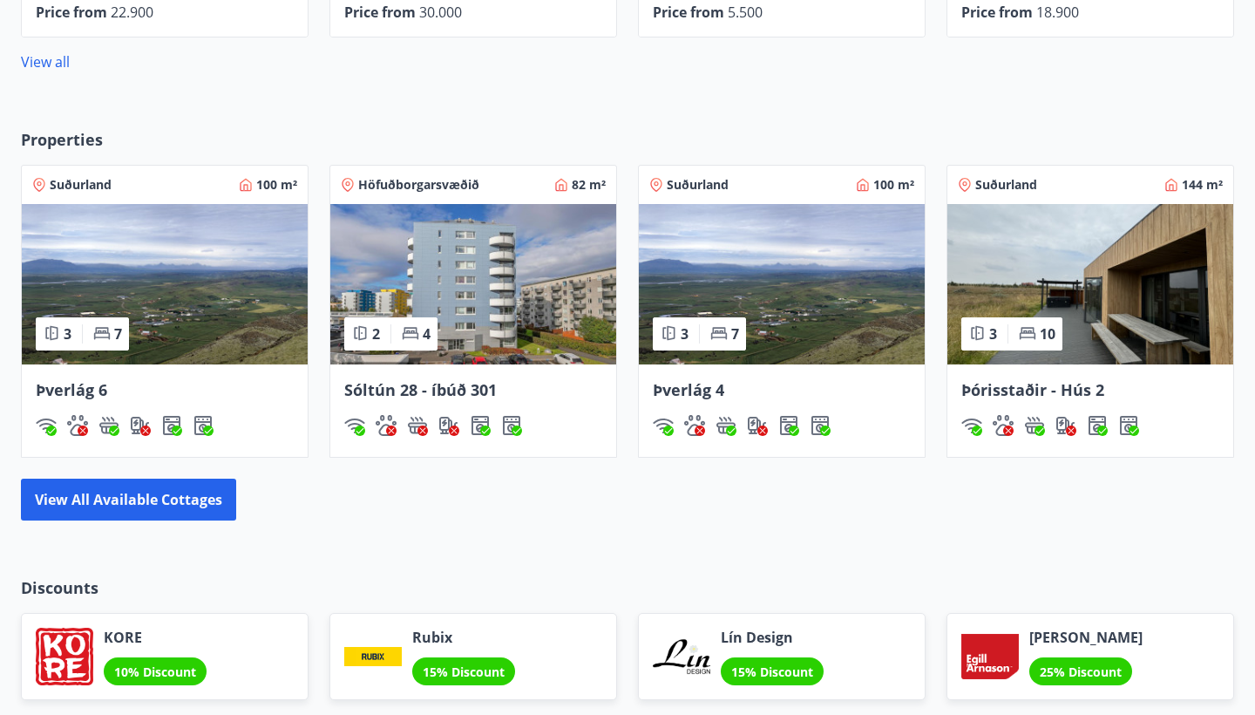
click at [1084, 308] on img at bounding box center [1090, 284] width 286 height 160
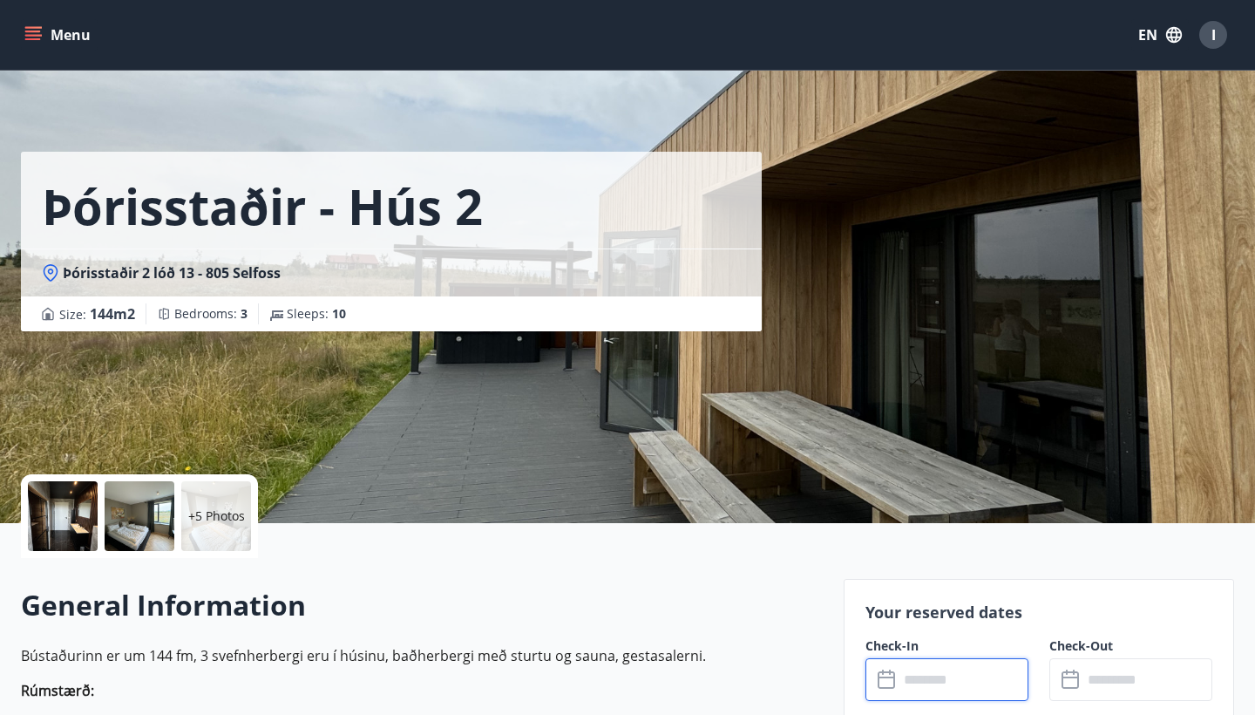
click at [907, 679] on input "text" at bounding box center [964, 679] width 130 height 43
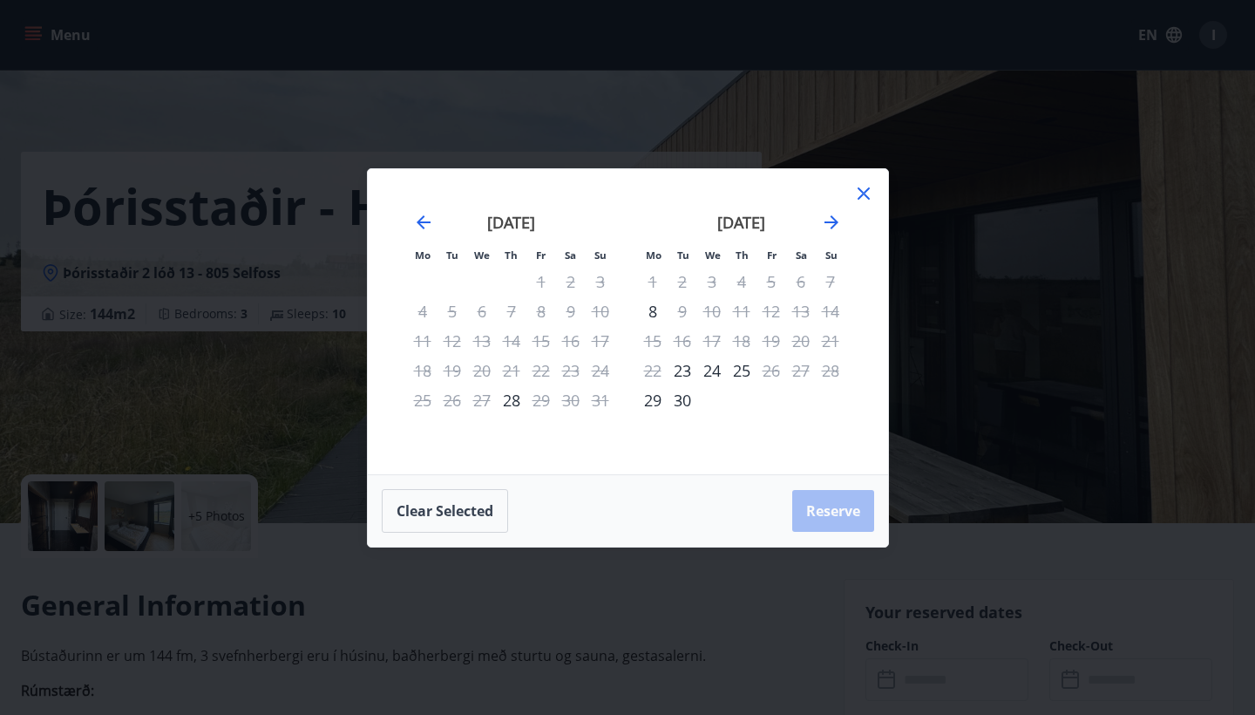
click at [867, 196] on icon at bounding box center [864, 193] width 12 height 12
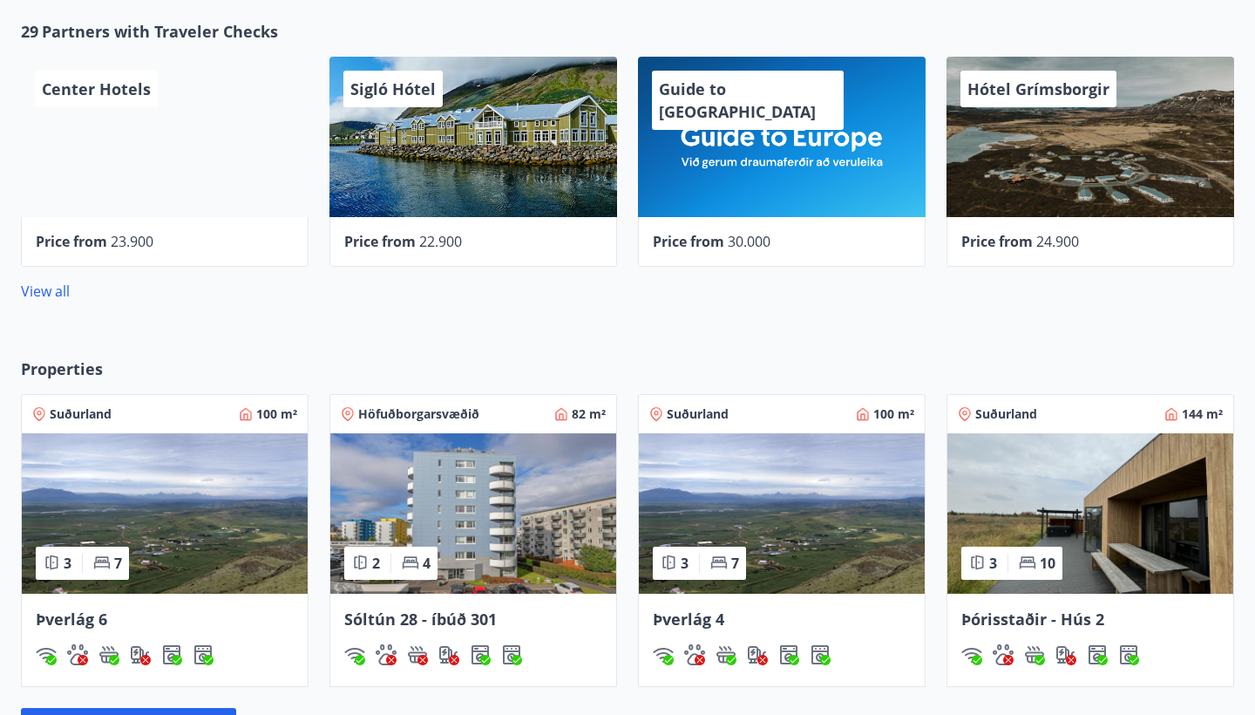
scroll to position [766, 0]
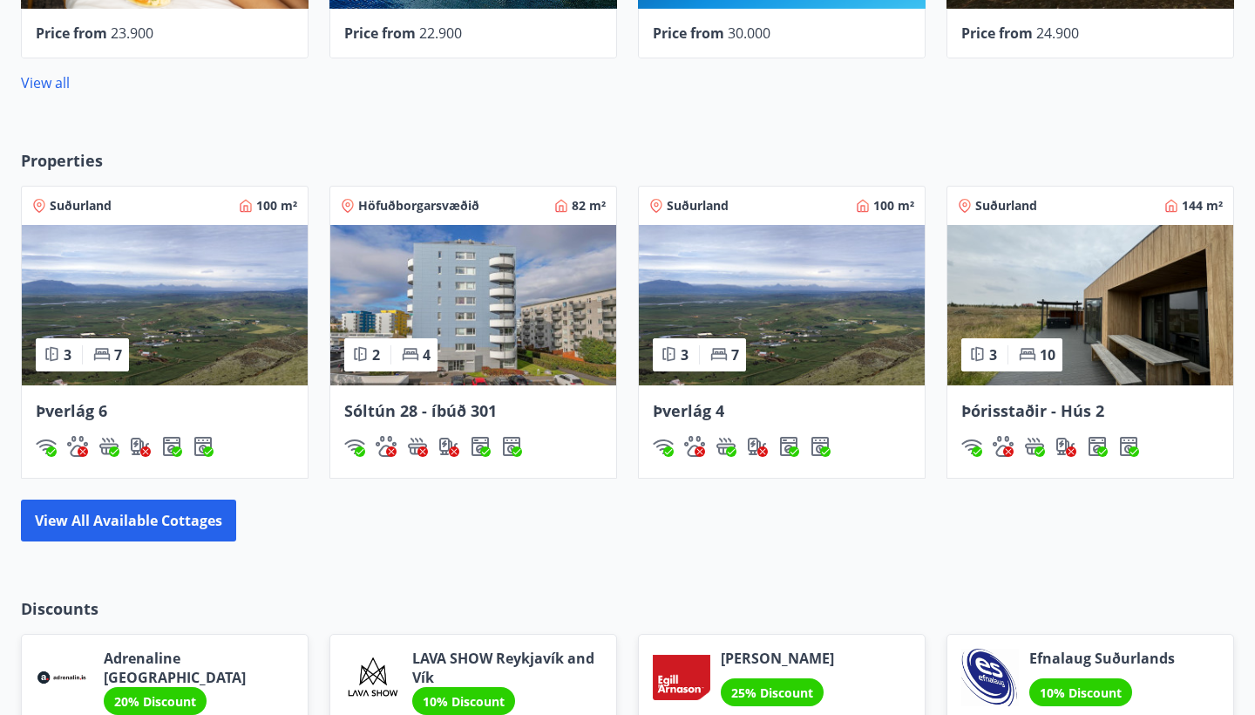
click at [229, 366] on img at bounding box center [165, 305] width 286 height 160
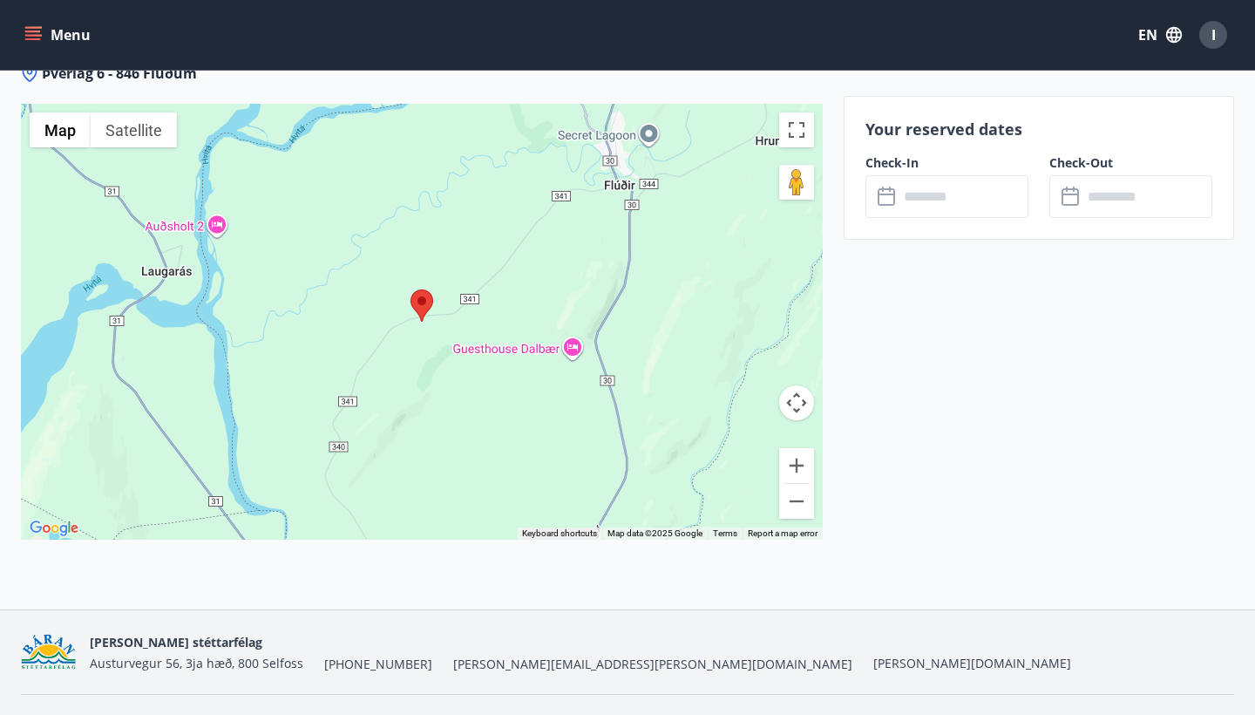
scroll to position [3937, 0]
click at [411, 290] on area at bounding box center [411, 290] width 0 height 0
click at [801, 449] on button "Zoom in" at bounding box center [796, 466] width 35 height 35
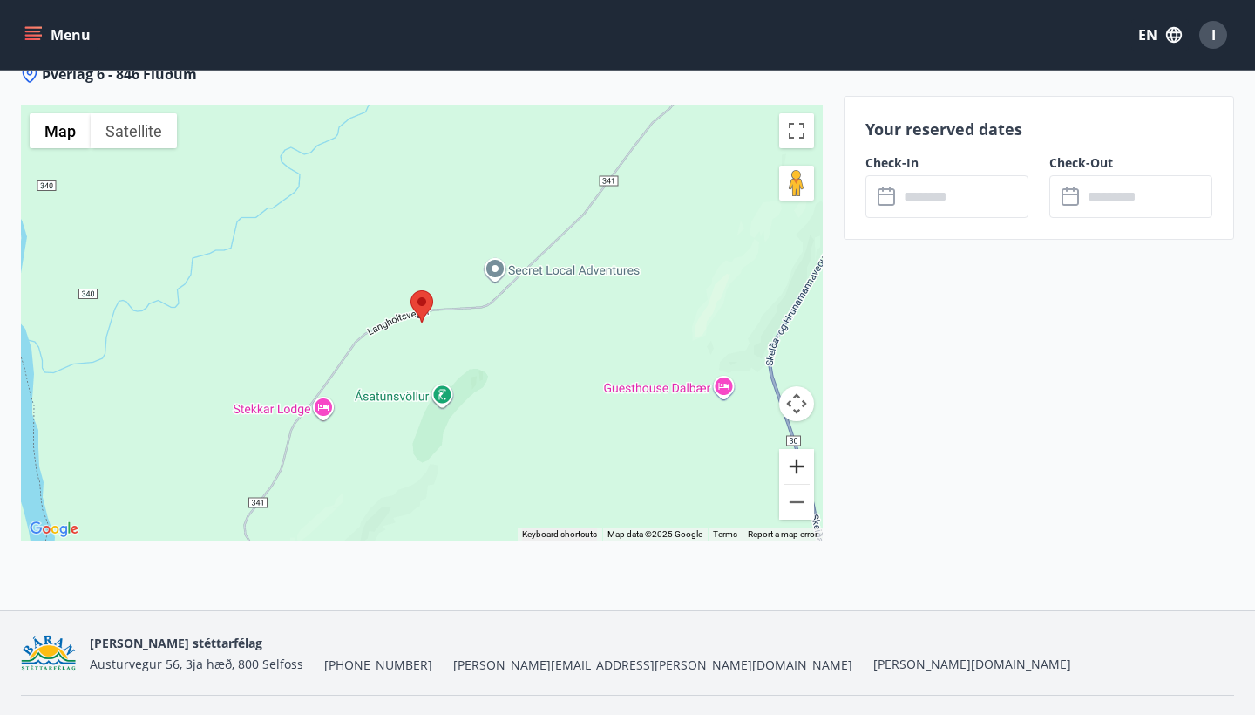
click at [801, 449] on button "Zoom in" at bounding box center [796, 466] width 35 height 35
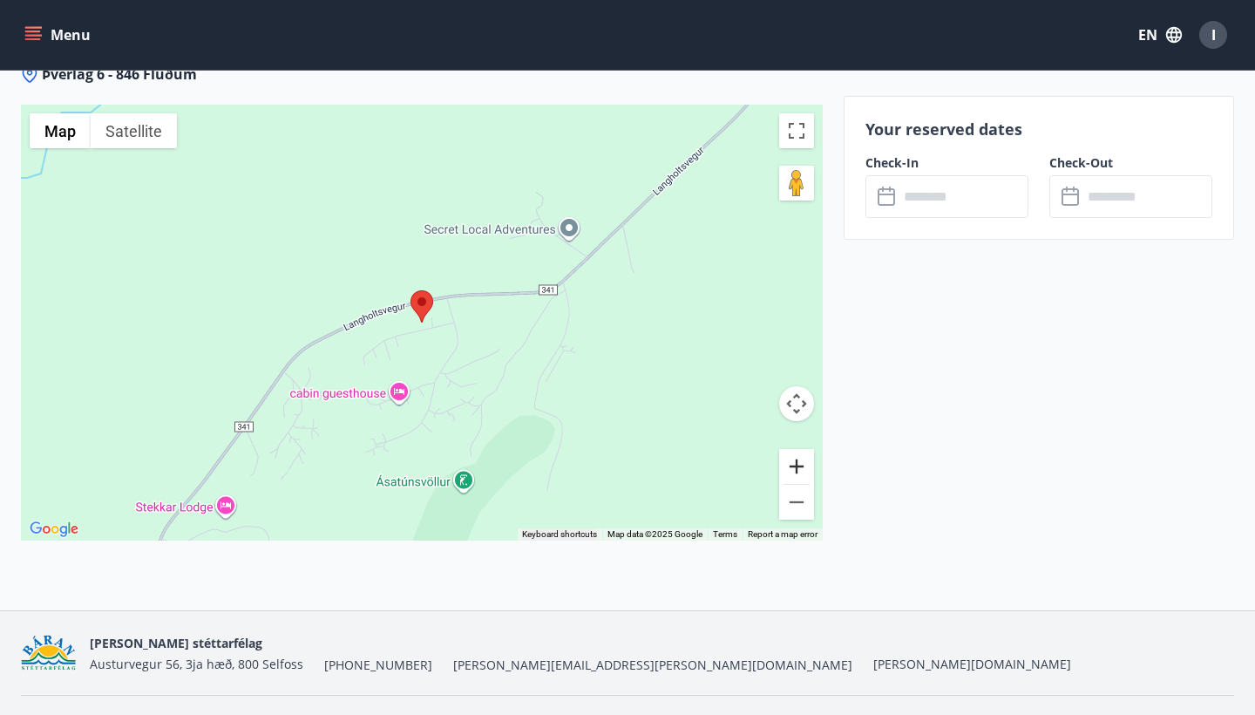
click at [801, 449] on button "Zoom in" at bounding box center [796, 466] width 35 height 35
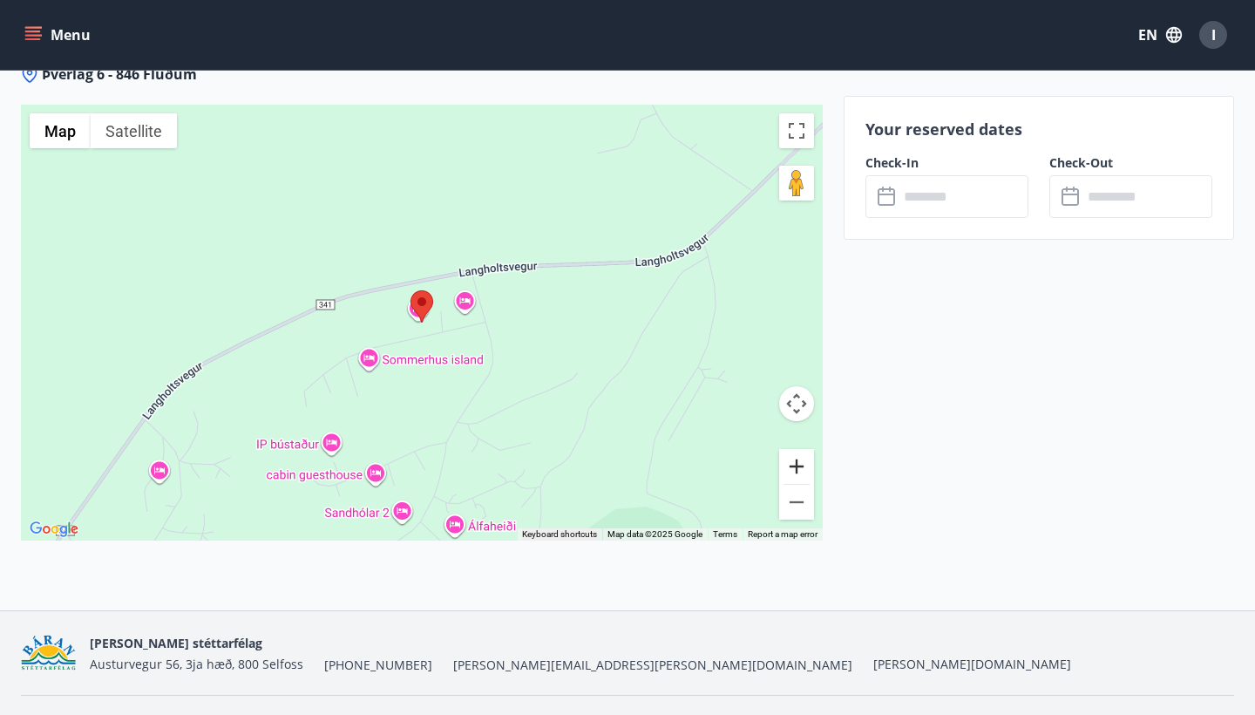
click at [801, 449] on button "Zoom in" at bounding box center [796, 466] width 35 height 35
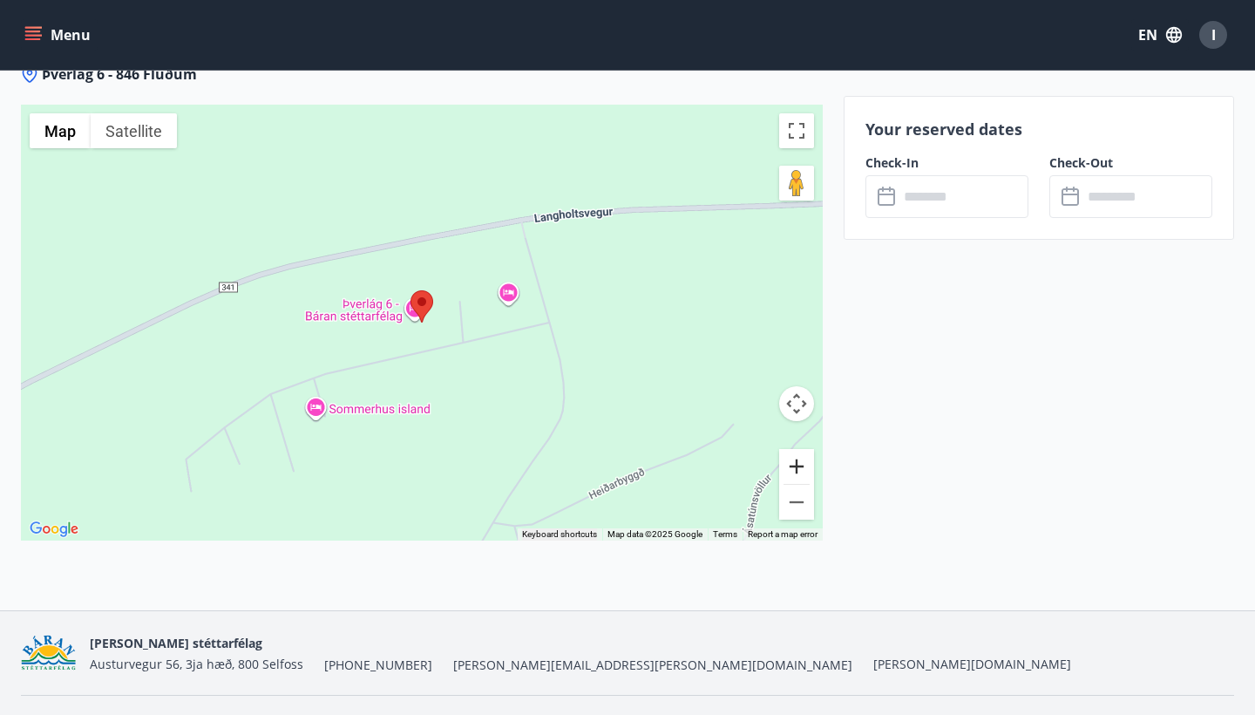
click at [801, 449] on button "Zoom in" at bounding box center [796, 466] width 35 height 35
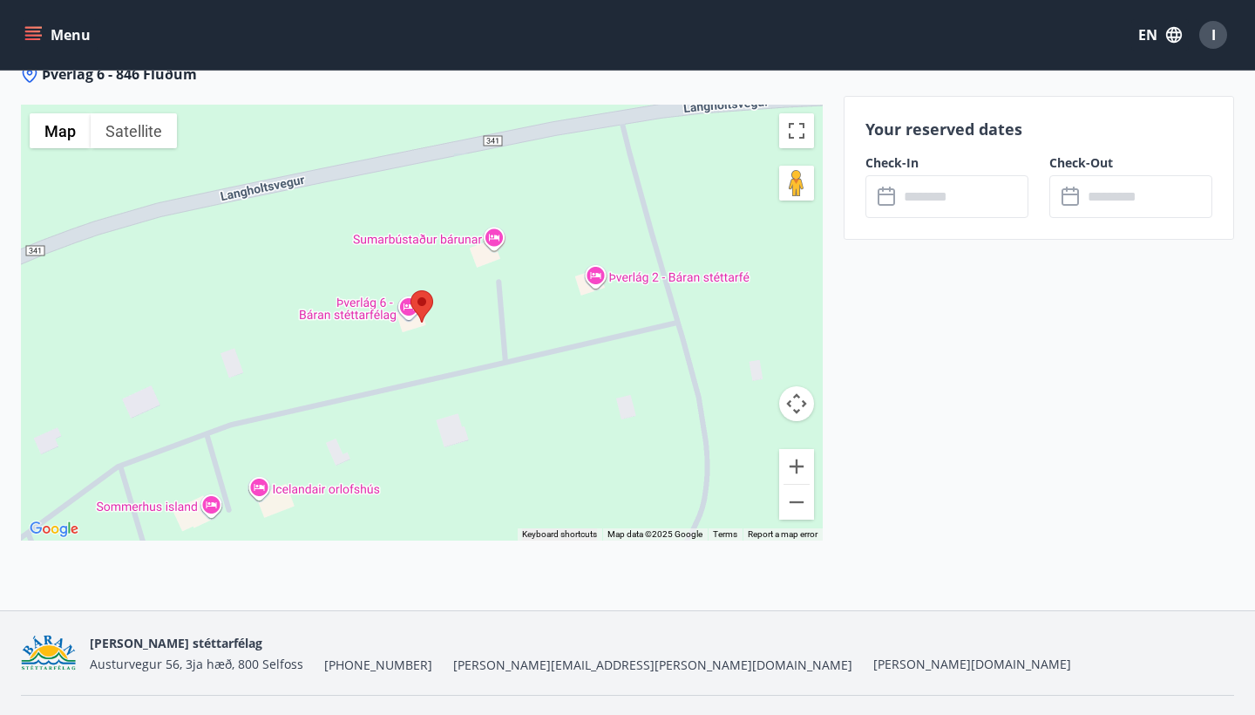
click at [962, 199] on input "text" at bounding box center [964, 196] width 130 height 43
click at [913, 200] on input "text" at bounding box center [964, 196] width 130 height 43
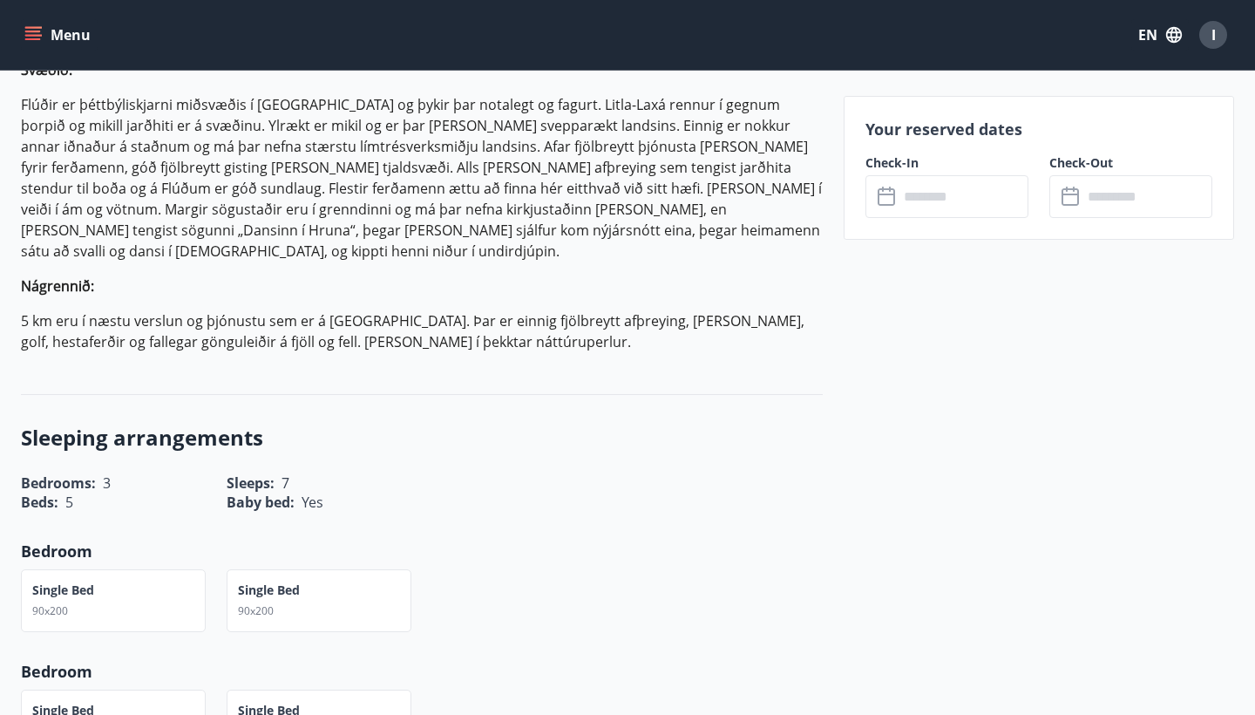
scroll to position [1741, 0]
click at [952, 199] on input "text" at bounding box center [964, 196] width 130 height 43
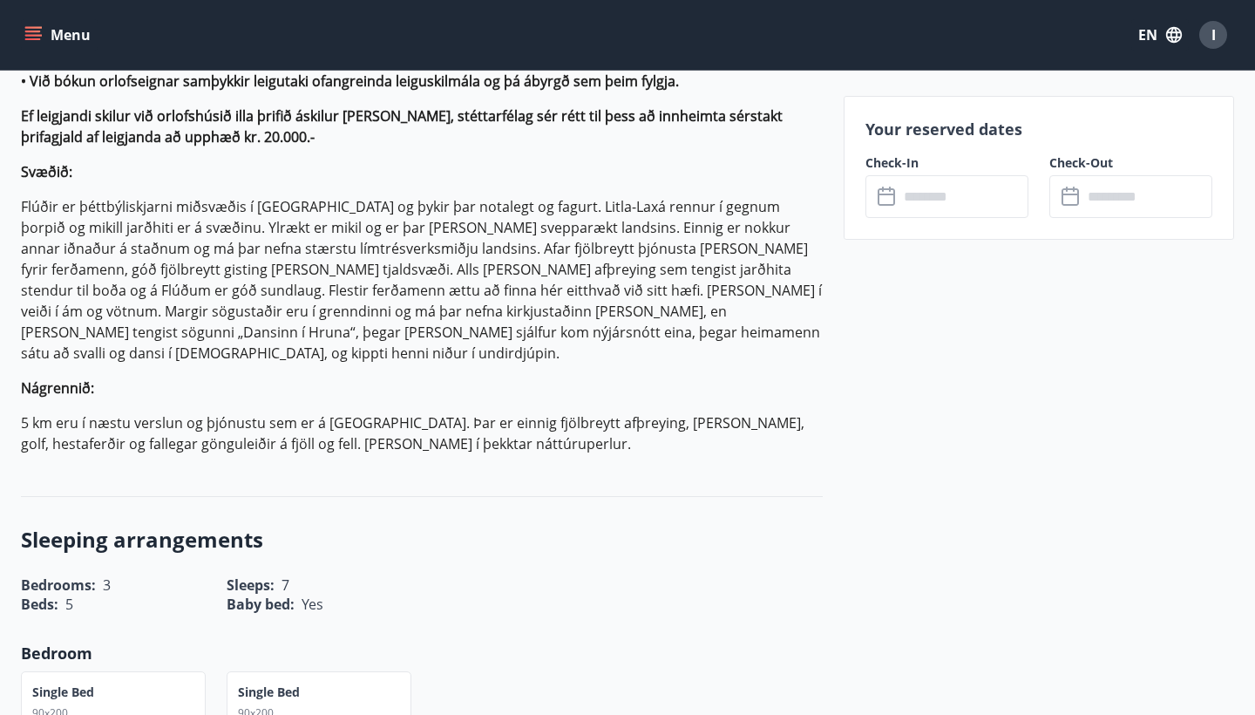
scroll to position [1640, 1]
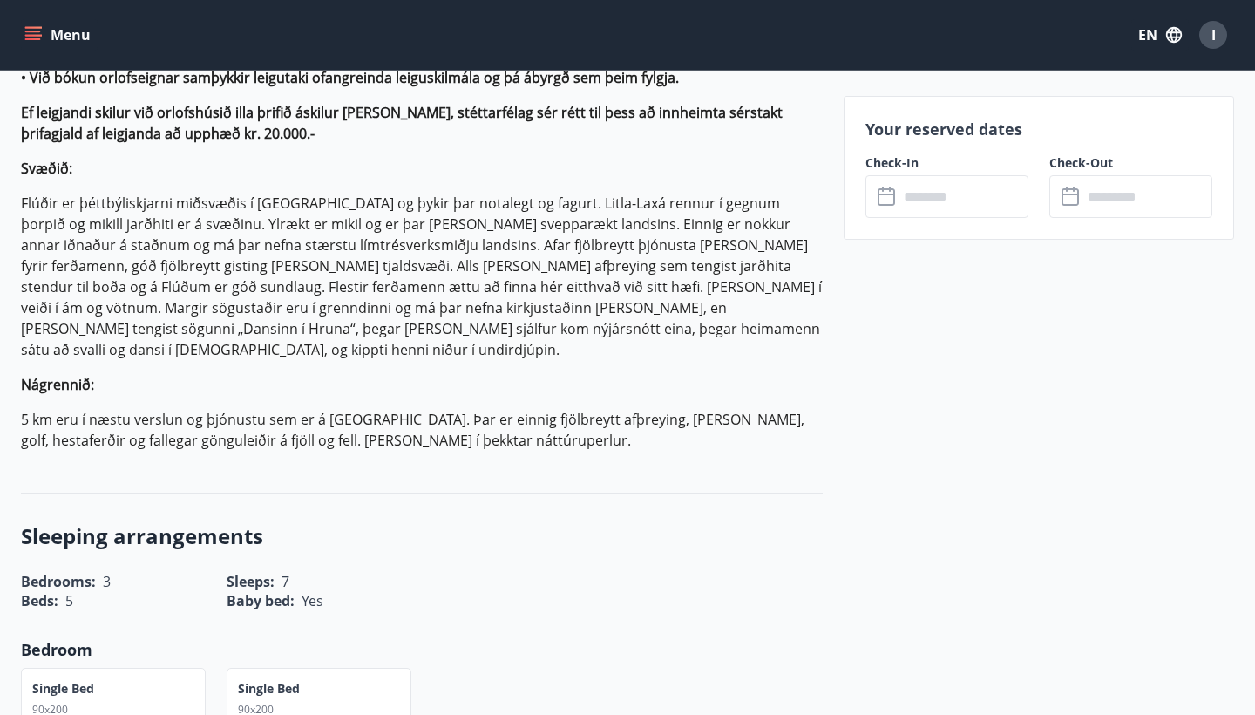
click at [904, 208] on input "text" at bounding box center [964, 196] width 130 height 43
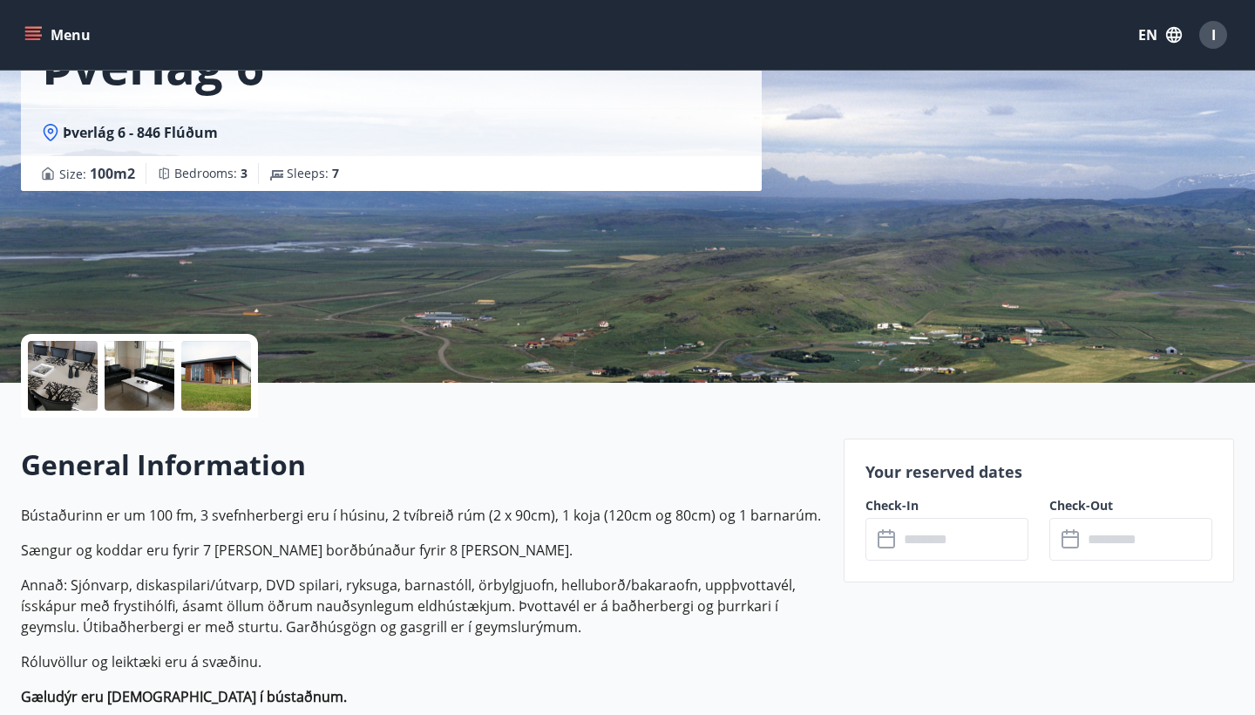
scroll to position [157, 0]
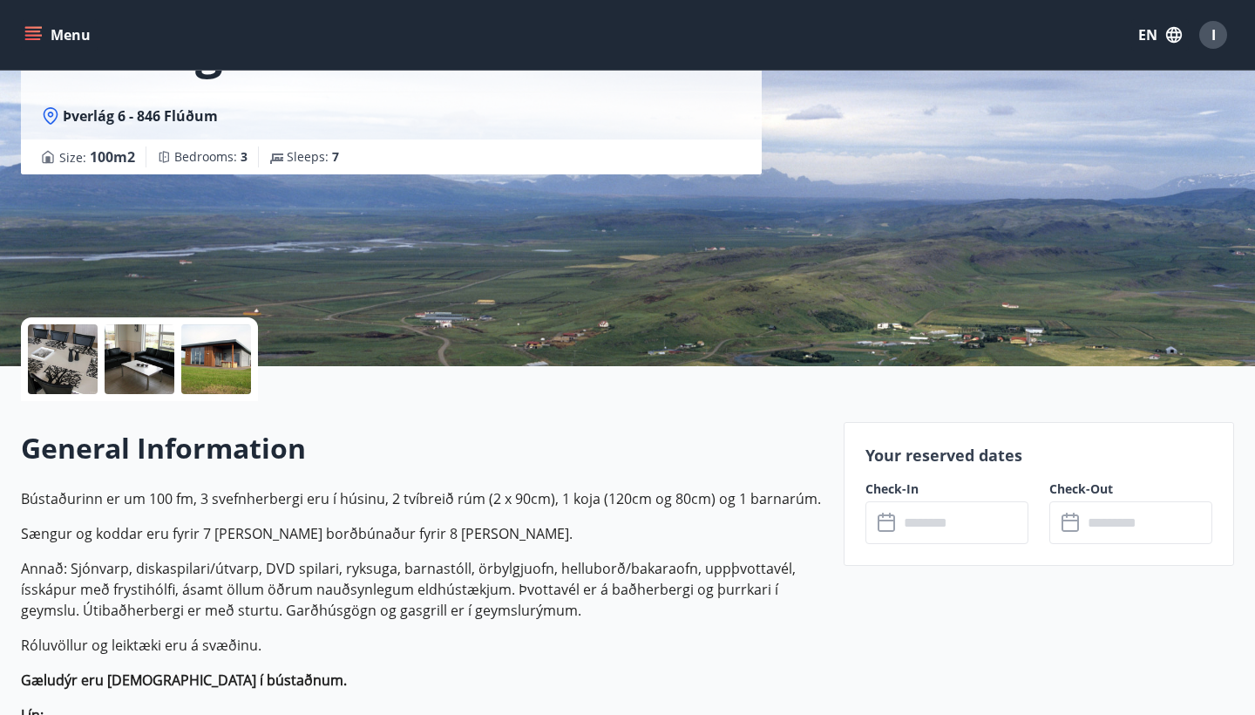
click at [886, 522] on icon at bounding box center [888, 522] width 21 height 21
click at [919, 520] on input "text" at bounding box center [964, 522] width 130 height 43
click at [1064, 511] on div "​ ​" at bounding box center [1130, 522] width 163 height 43
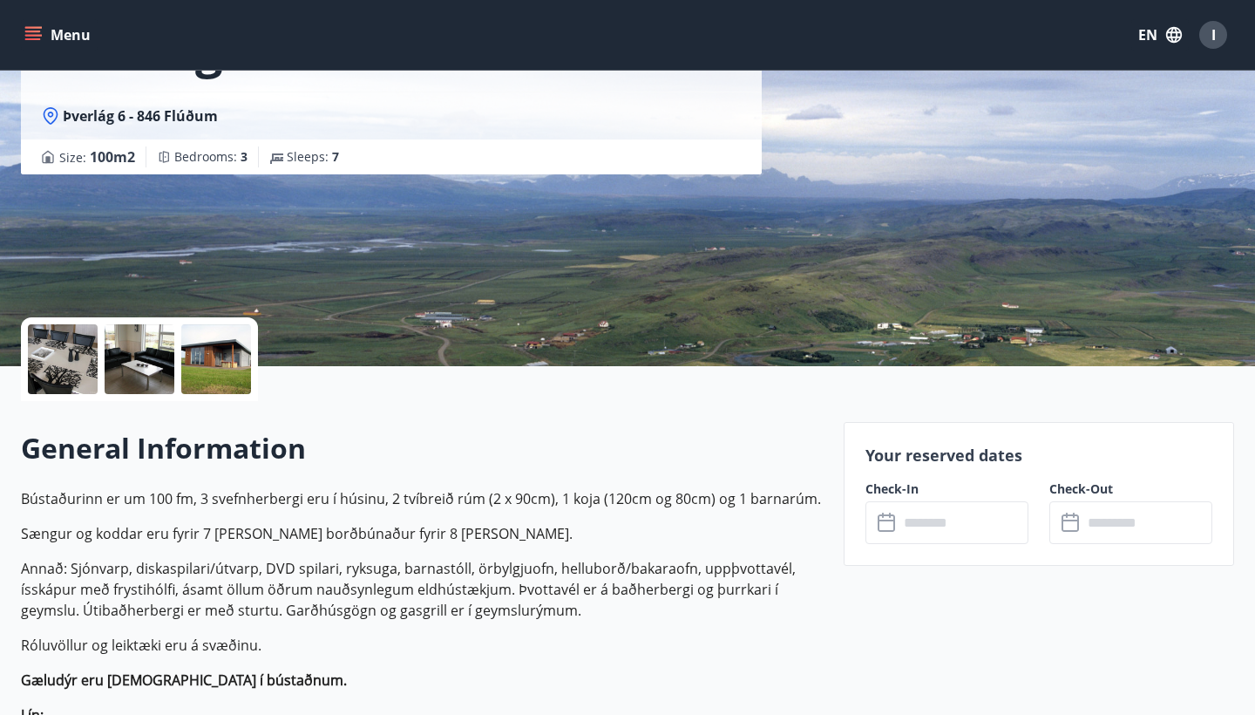
click at [1064, 511] on div "​ ​" at bounding box center [1130, 522] width 163 height 43
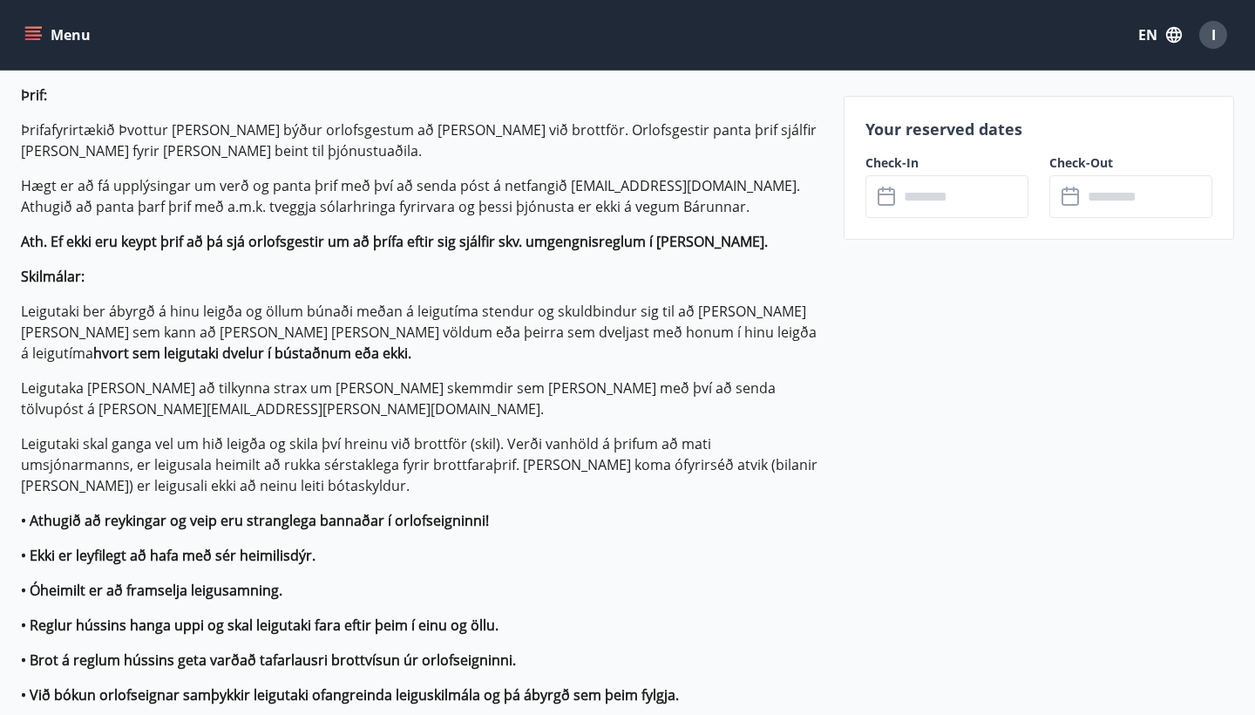
click at [923, 205] on input "text" at bounding box center [964, 196] width 130 height 43
click at [919, 204] on input "text" at bounding box center [964, 196] width 130 height 43
drag, startPoint x: 916, startPoint y: 203, endPoint x: 595, endPoint y: 162, distance: 323.3
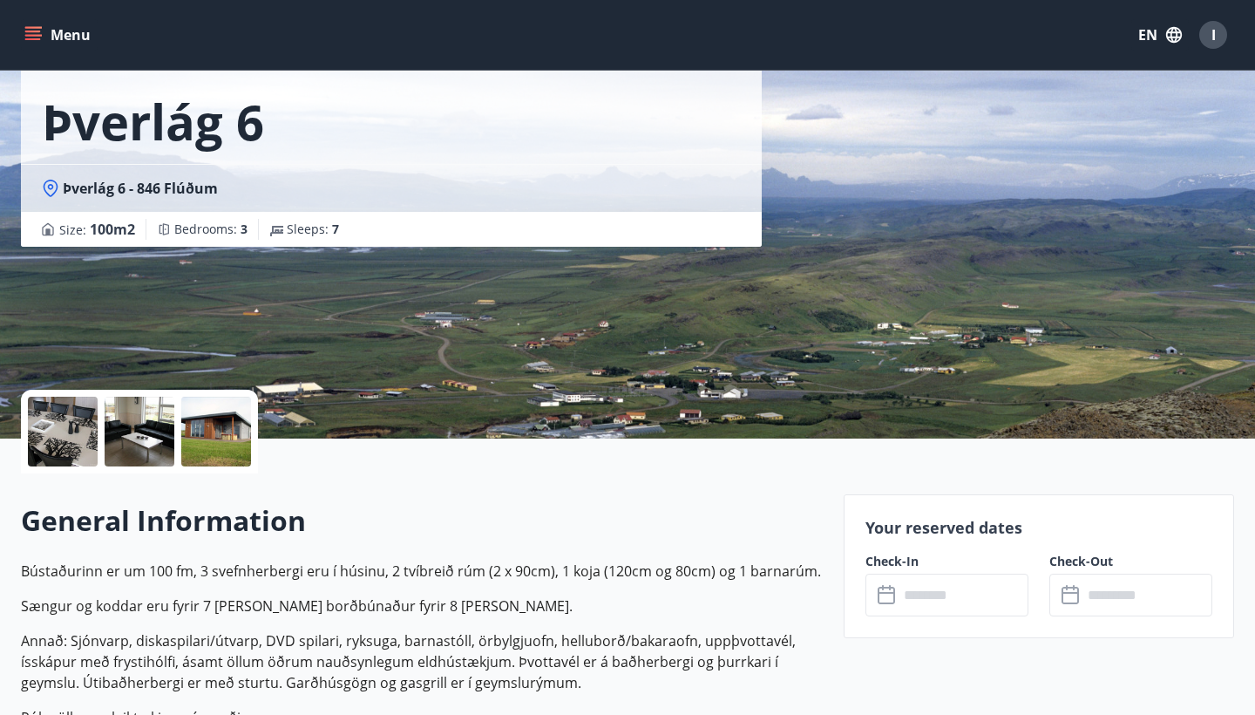
scroll to position [88, 0]
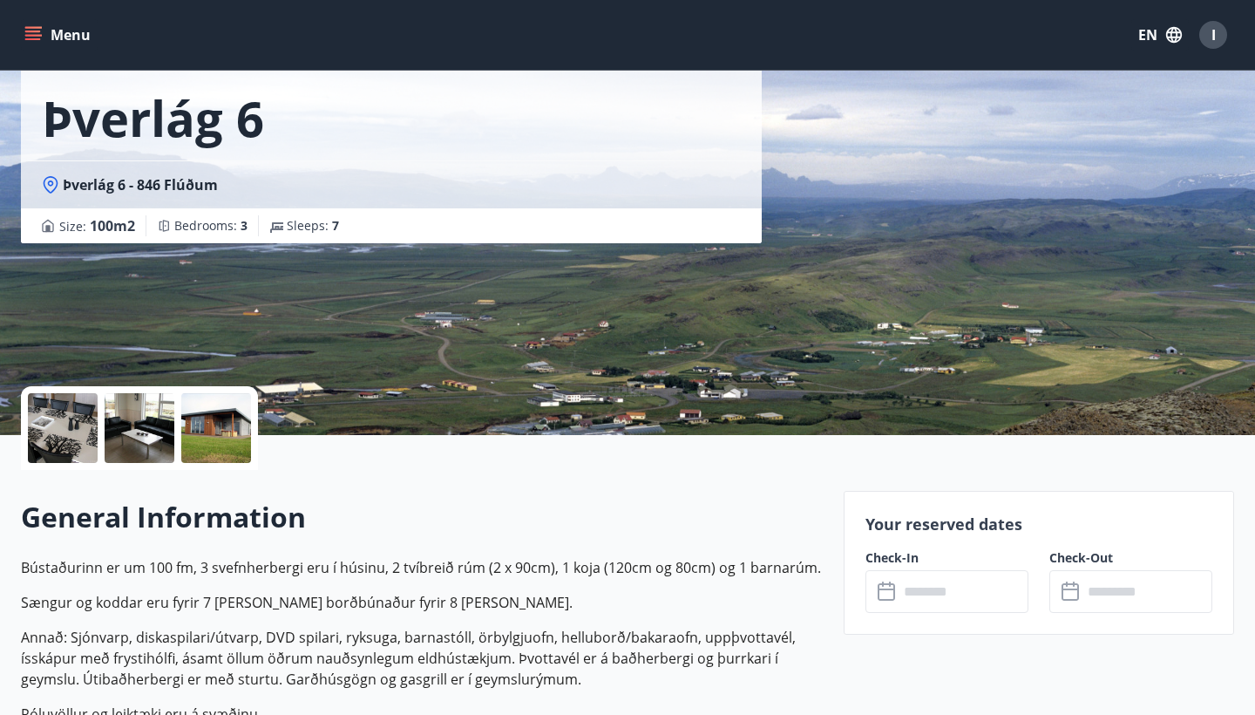
click at [180, 428] on div at bounding box center [139, 428] width 237 height 84
click at [229, 424] on div at bounding box center [216, 428] width 70 height 70
click at [125, 418] on div at bounding box center [140, 428] width 70 height 70
click at [115, 418] on div at bounding box center [140, 428] width 70 height 70
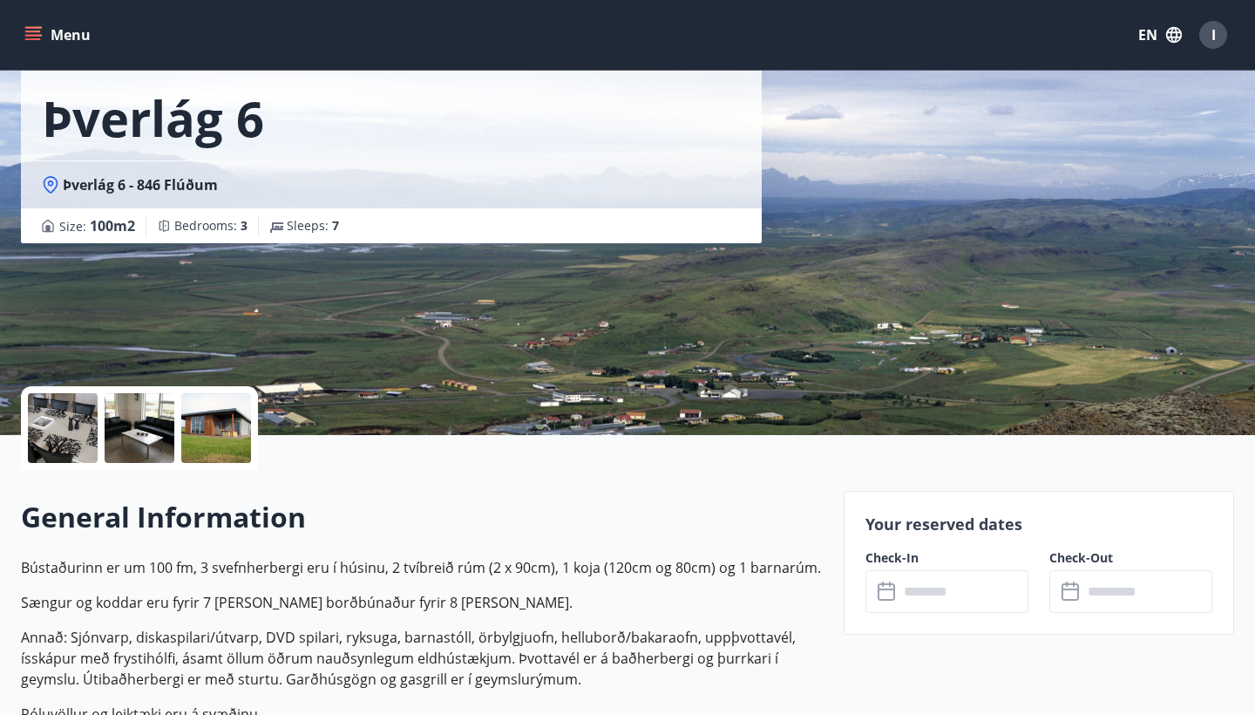
click at [900, 582] on input "text" at bounding box center [964, 591] width 130 height 43
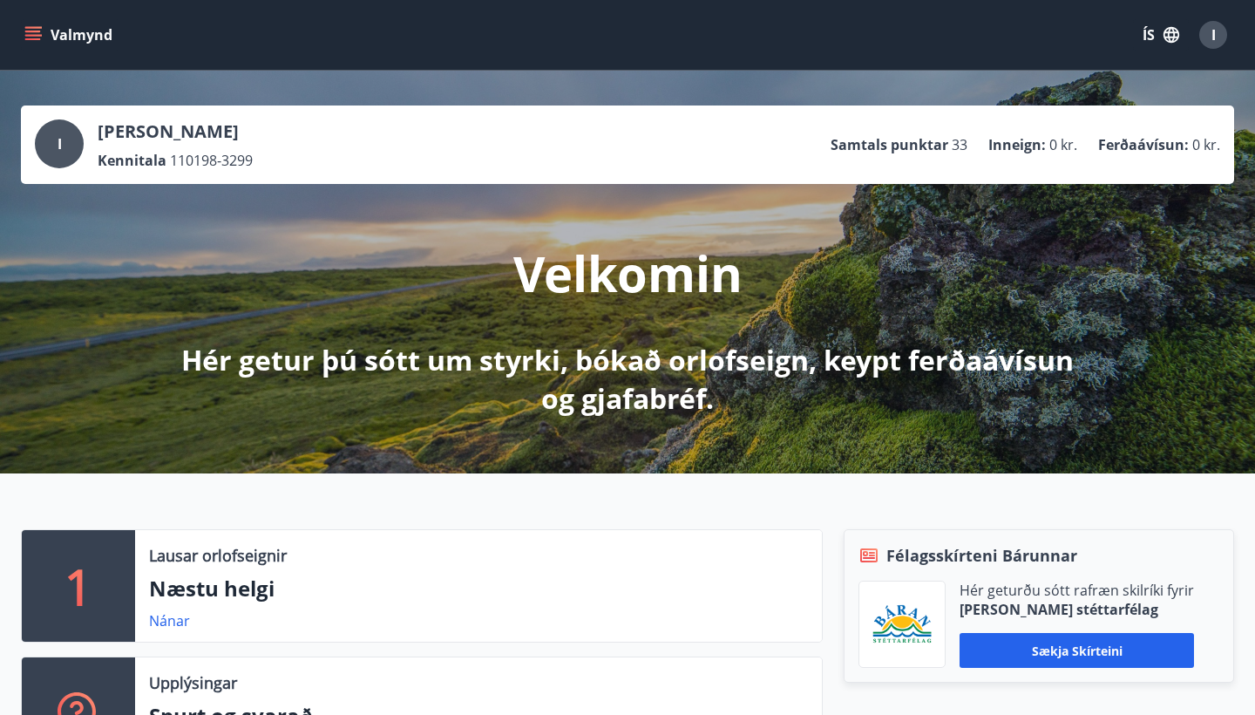
click at [1150, 35] on button "ÍS" at bounding box center [1161, 34] width 56 height 31
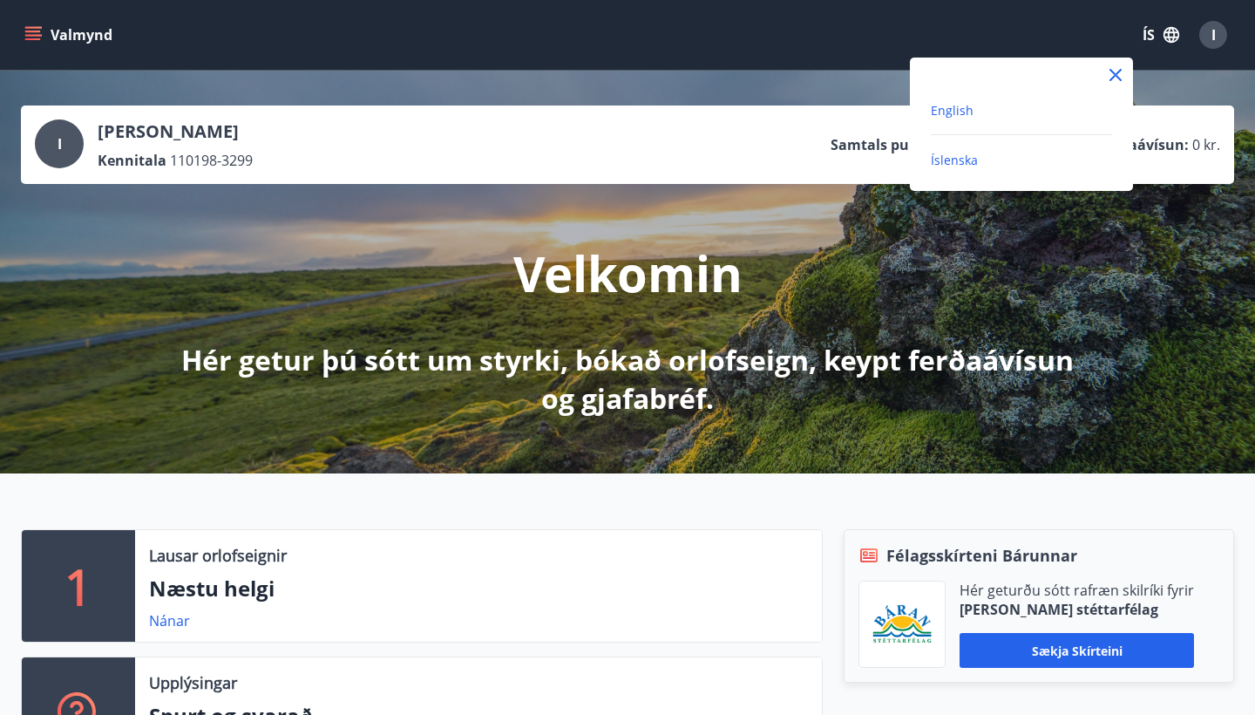
click at [966, 115] on span "English" at bounding box center [952, 110] width 43 height 17
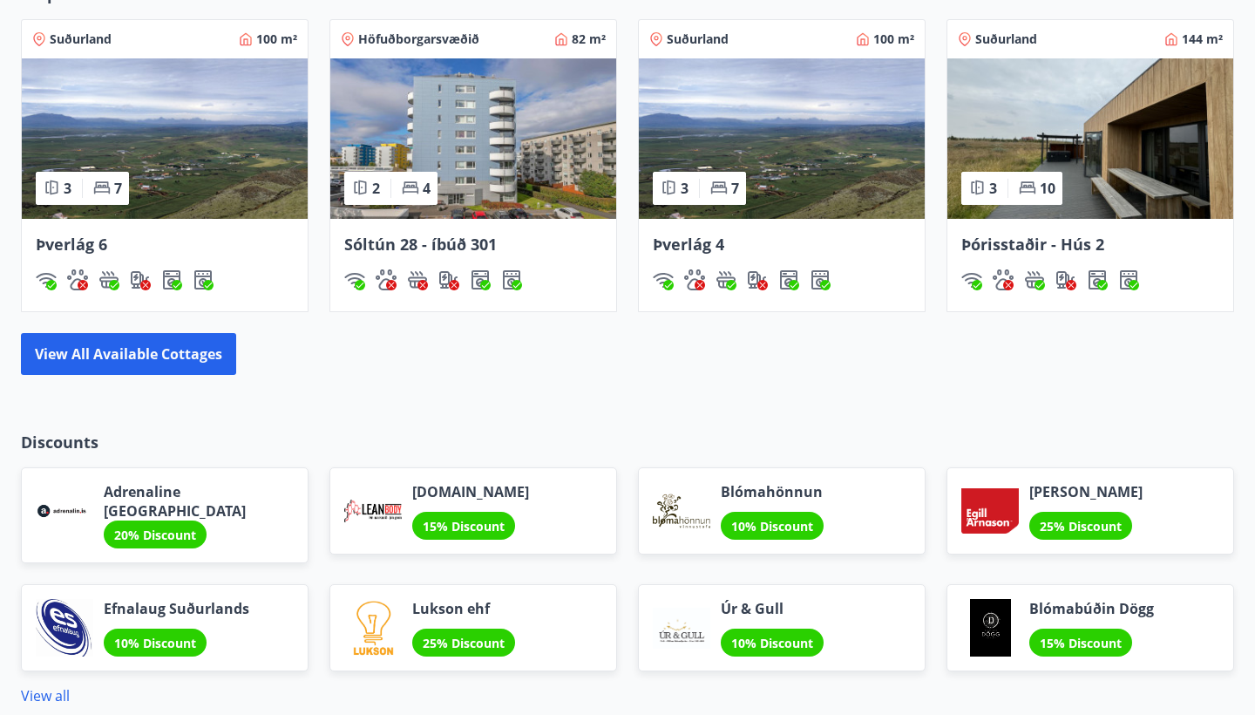
scroll to position [1171, 0]
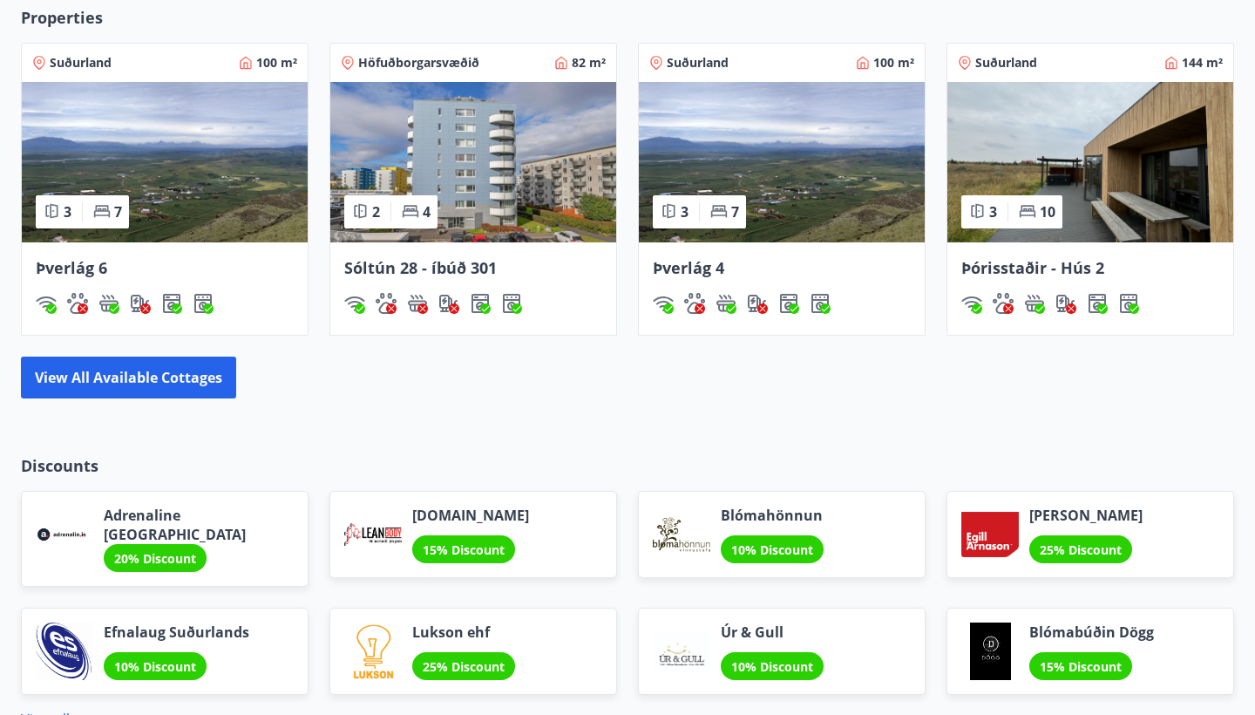
click at [207, 189] on img at bounding box center [165, 162] width 286 height 160
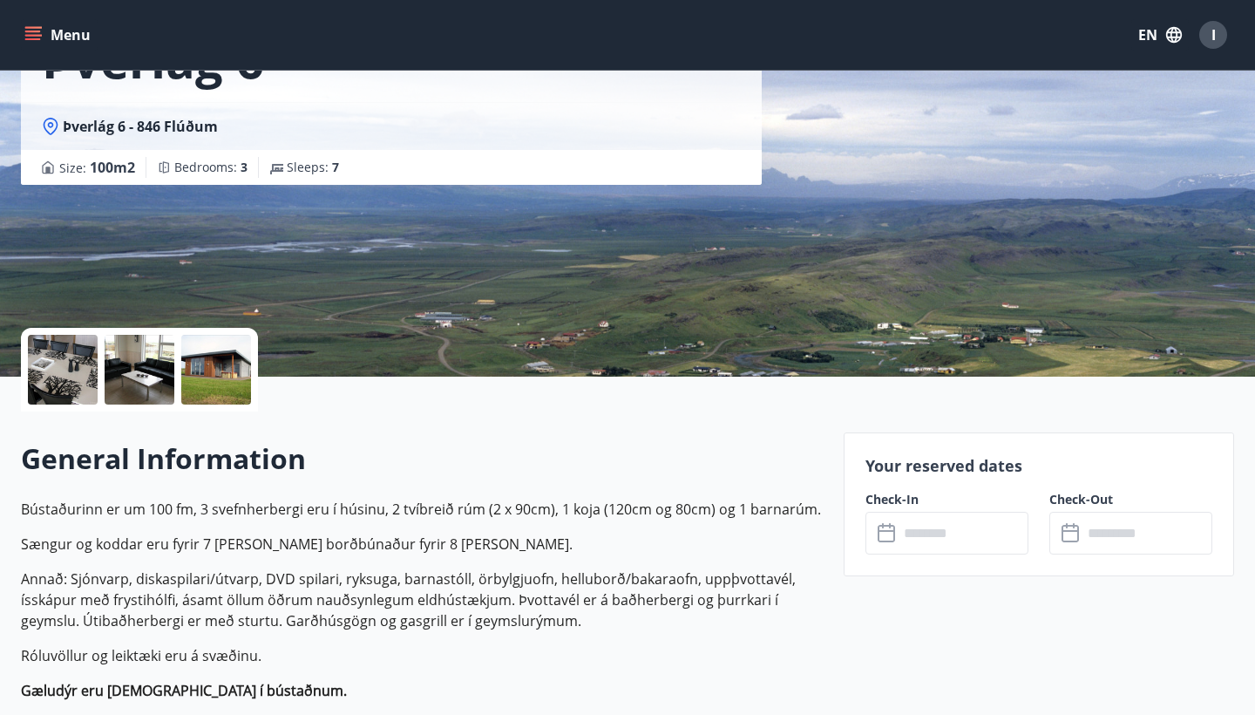
scroll to position [163, 0]
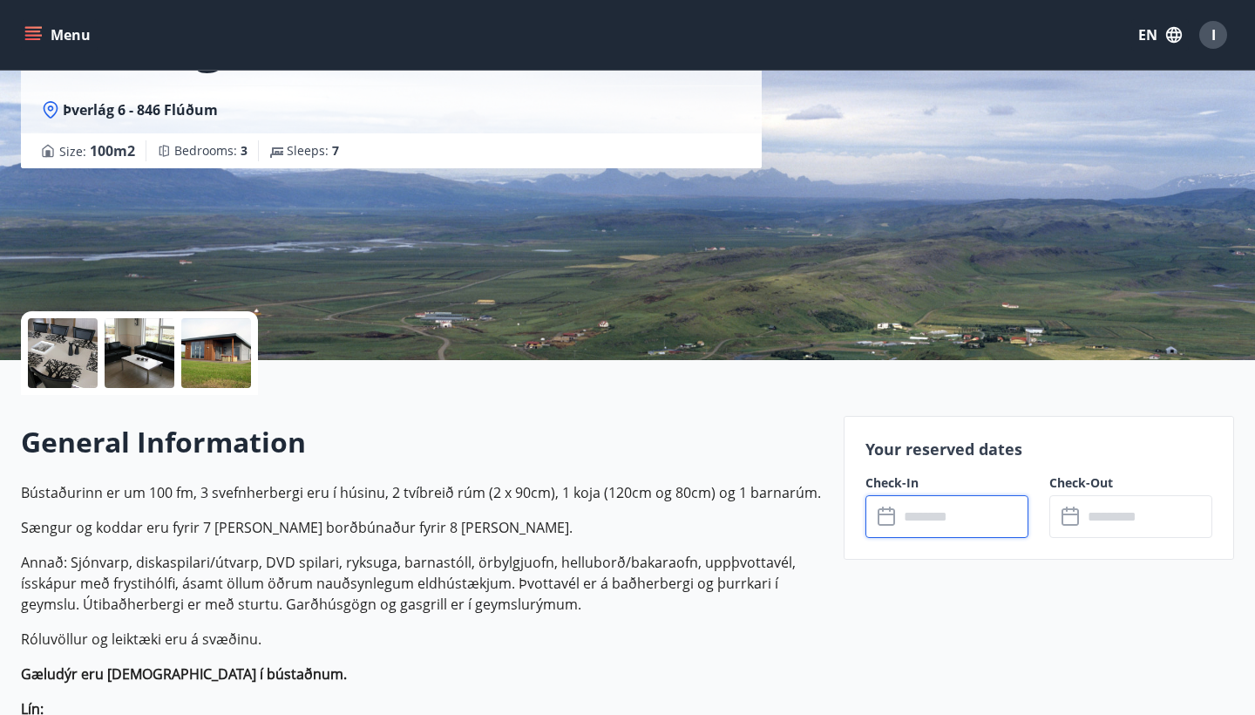
click at [952, 497] on input "text" at bounding box center [964, 516] width 130 height 43
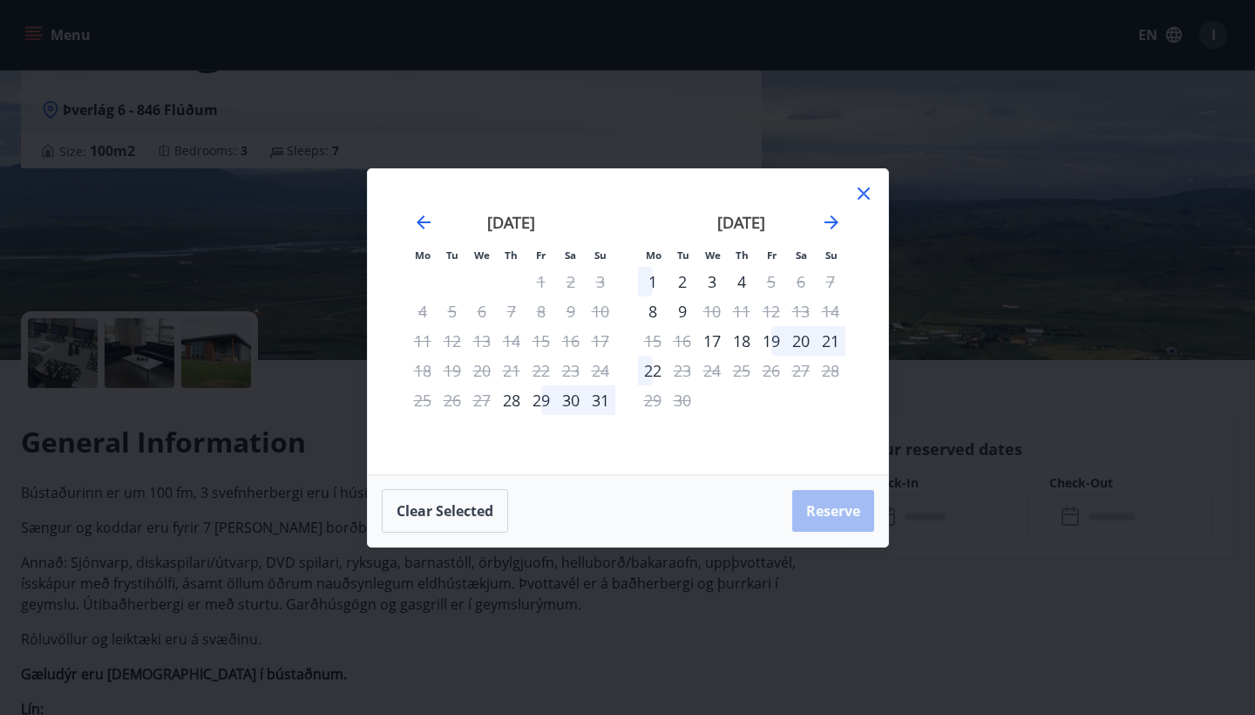
click at [711, 278] on div "3" at bounding box center [712, 282] width 30 height 30
click at [744, 282] on div "4" at bounding box center [742, 282] width 30 height 30
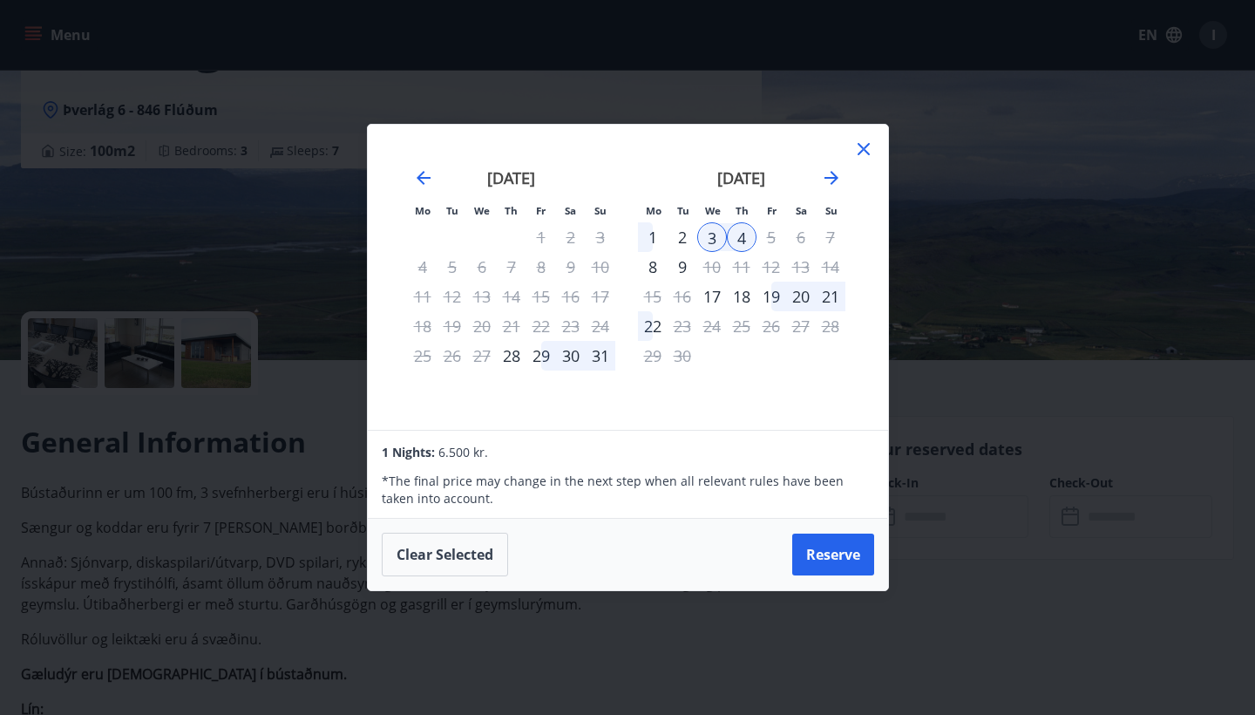
click at [861, 153] on icon at bounding box center [863, 149] width 21 height 21
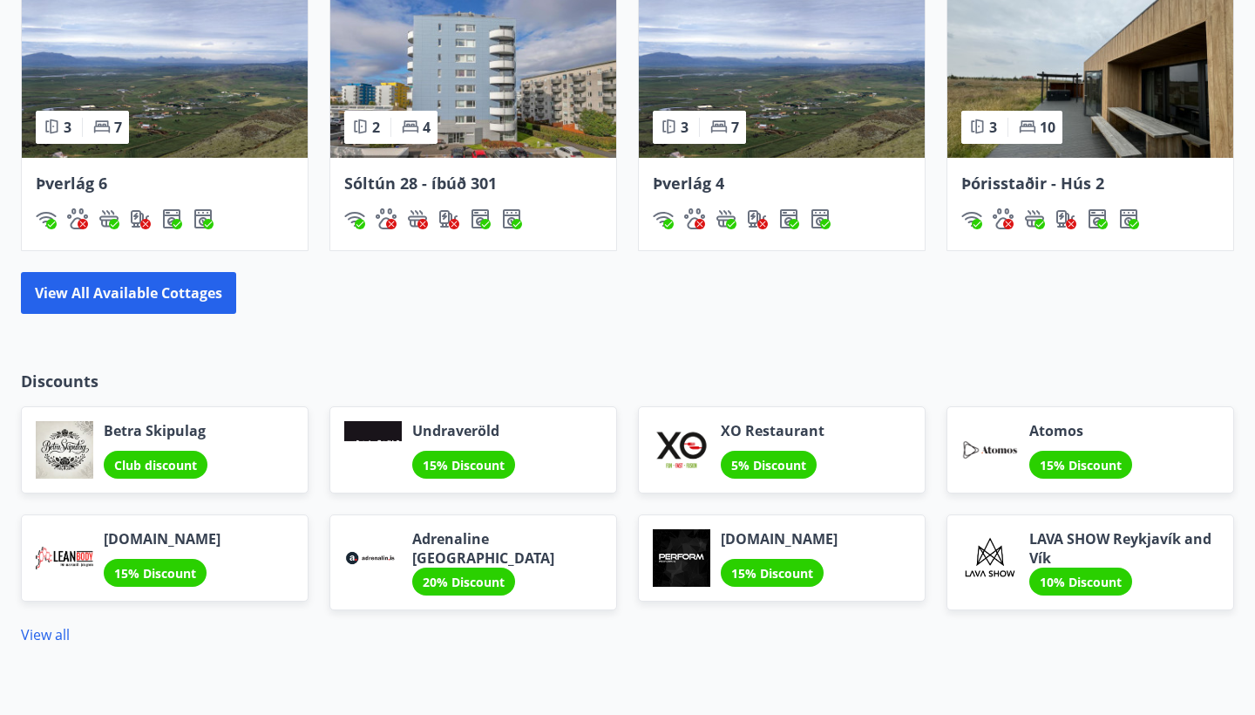
scroll to position [1265, 0]
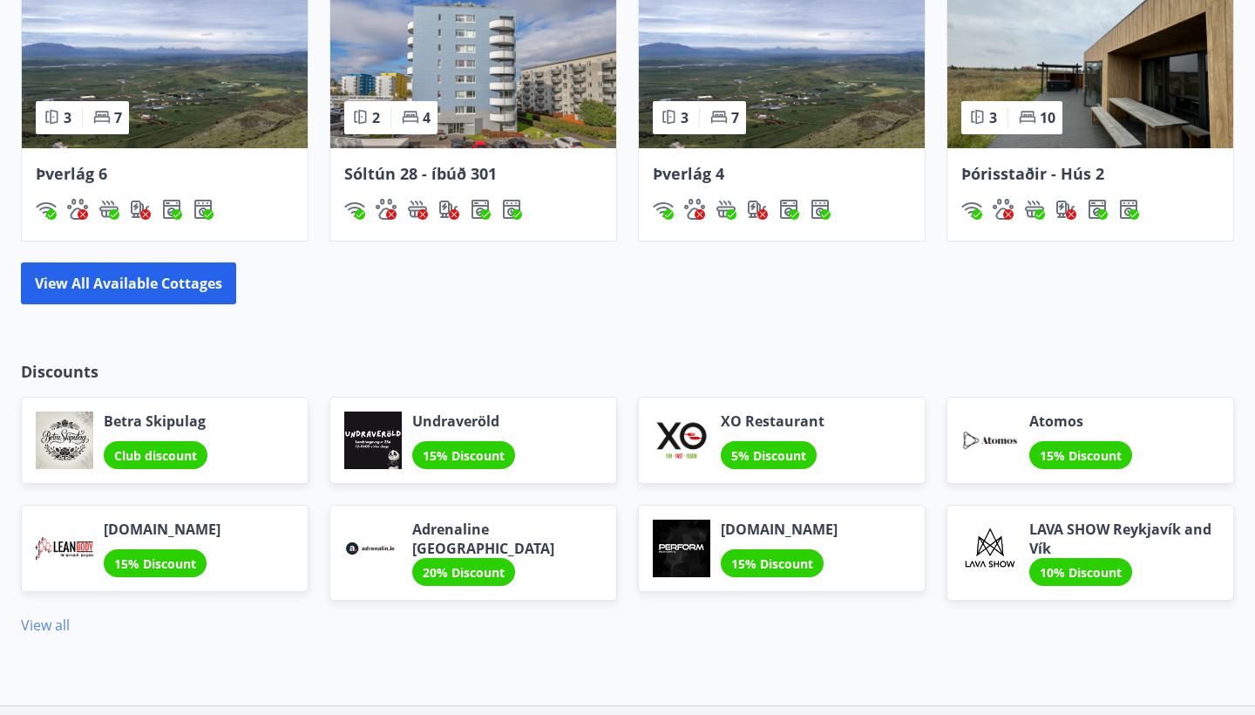
click at [39, 626] on link "View all" at bounding box center [45, 624] width 49 height 19
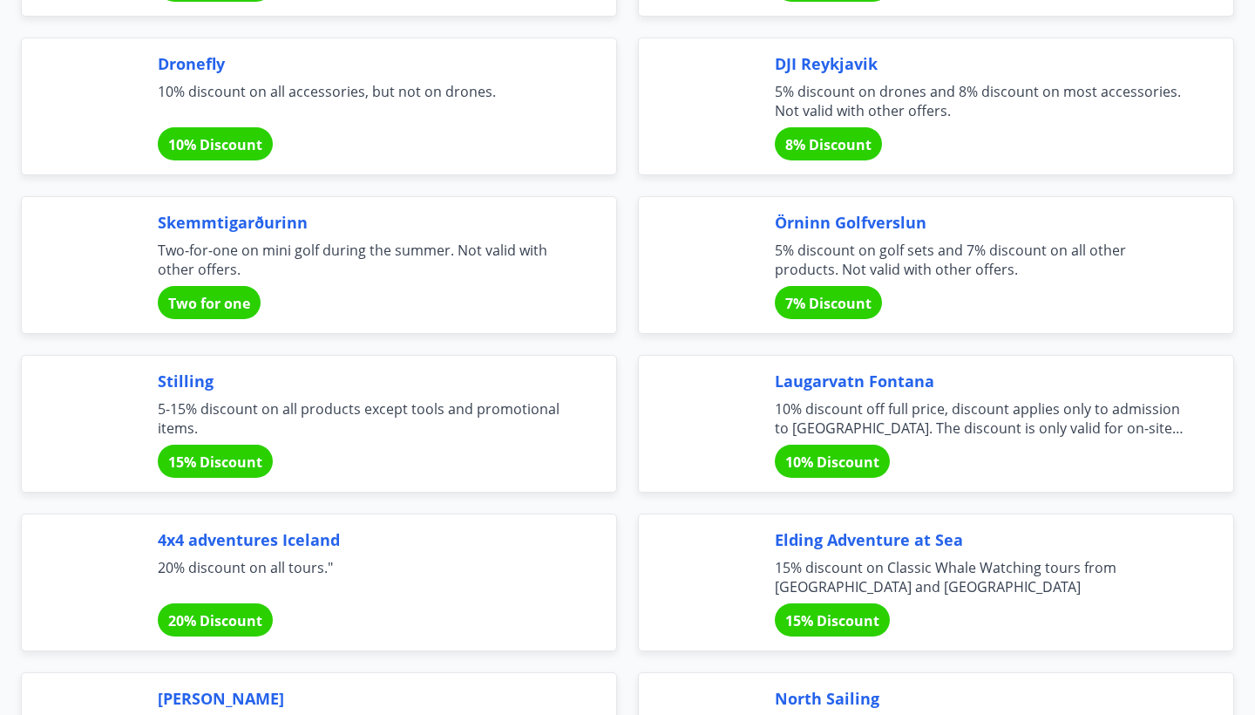
scroll to position [3847, 0]
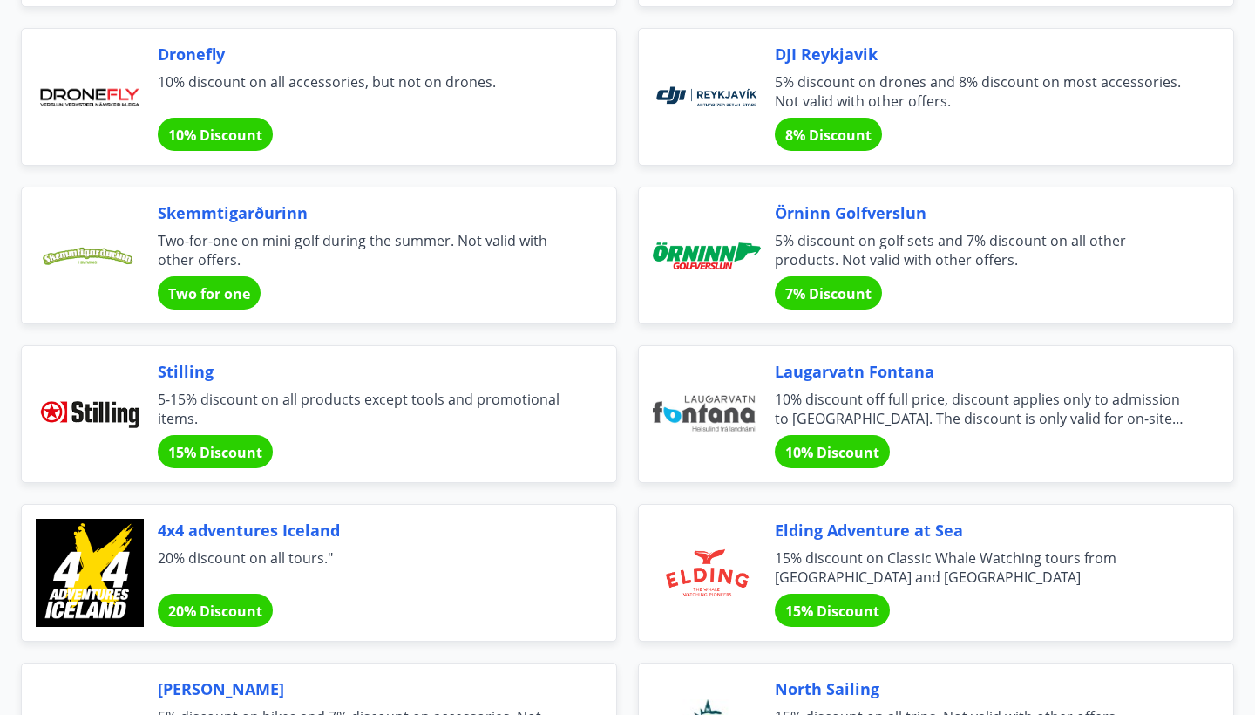
click at [886, 456] on div "10% Discount" at bounding box center [832, 451] width 115 height 33
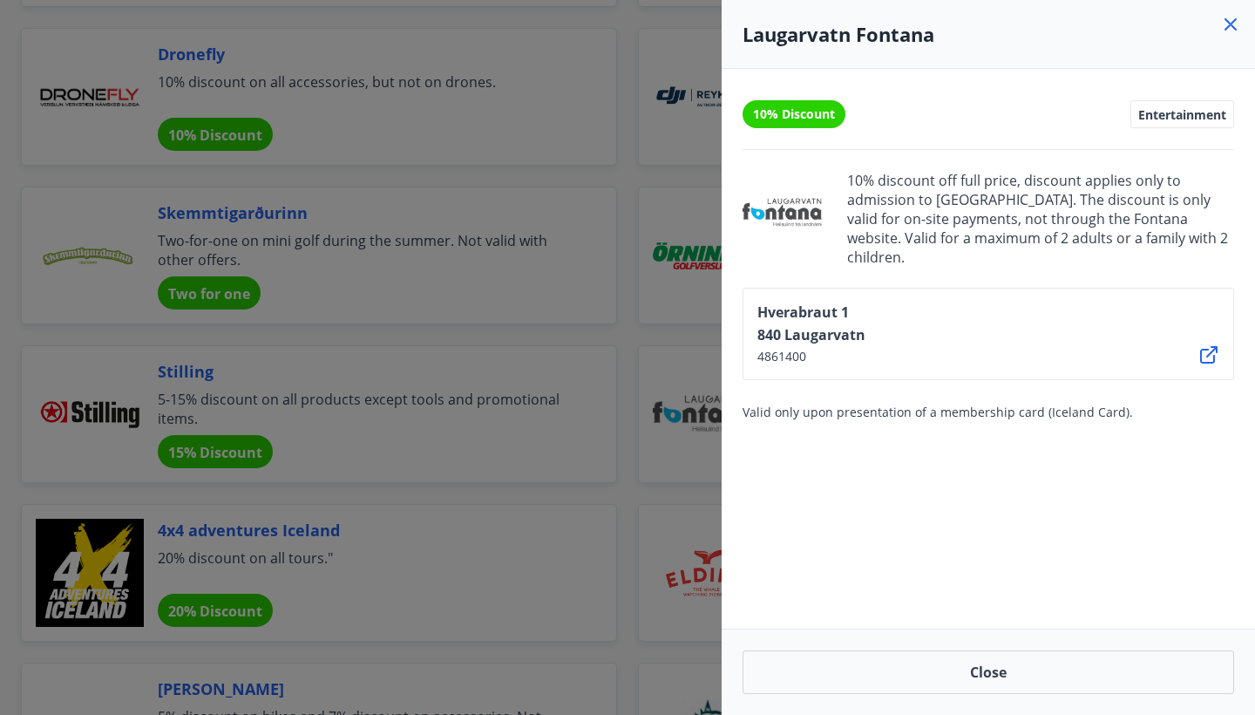
click at [1225, 24] on icon at bounding box center [1230, 24] width 21 height 21
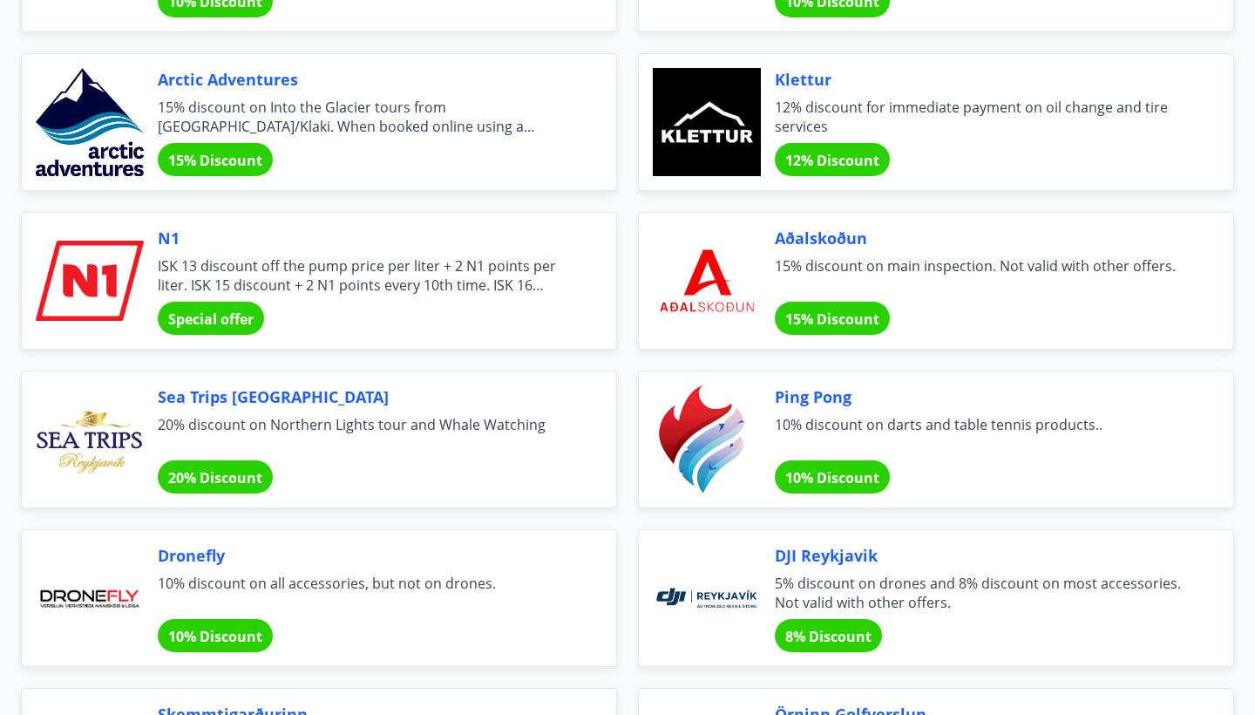
scroll to position [3345, 0]
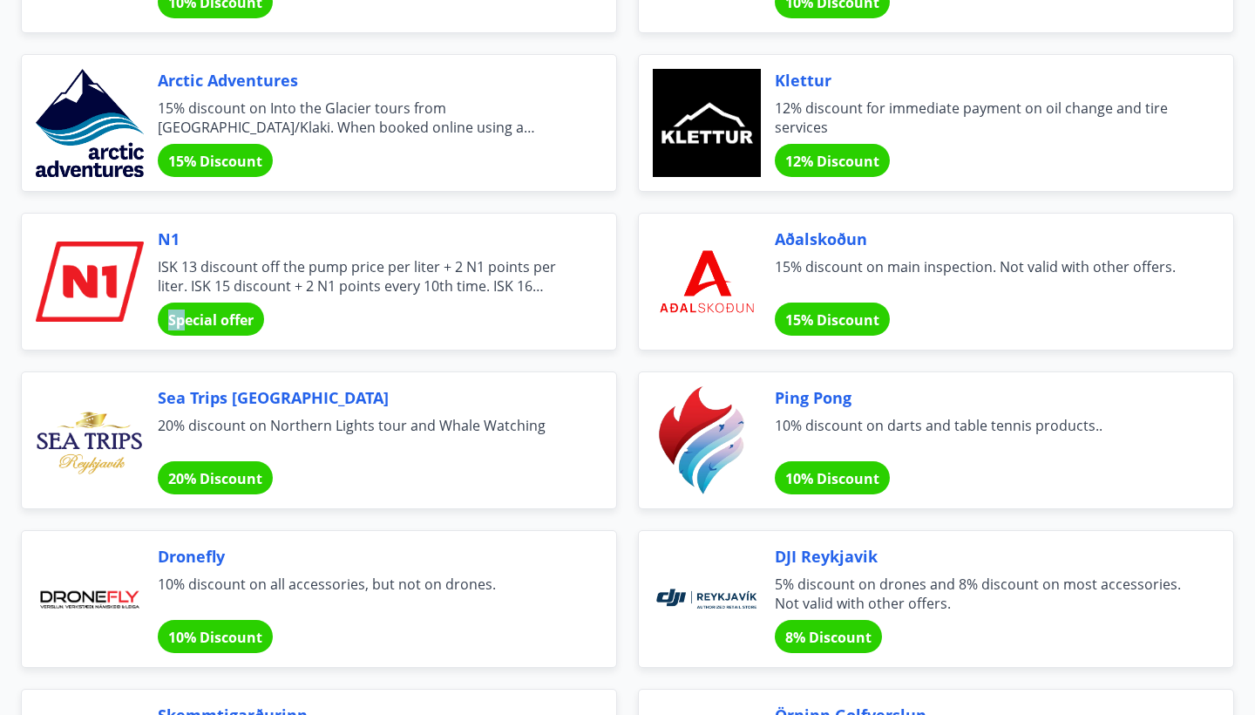
click at [187, 309] on div "Special offer" at bounding box center [211, 318] width 106 height 33
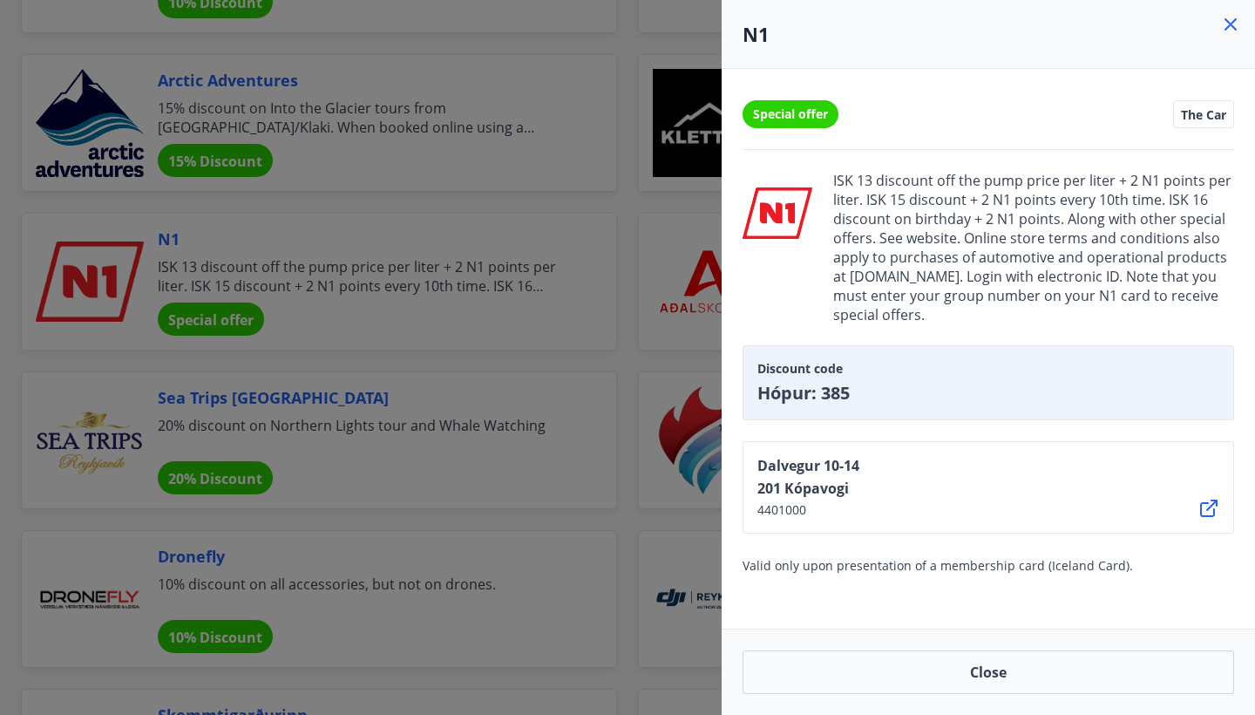
click at [1229, 33] on icon at bounding box center [1230, 24] width 21 height 21
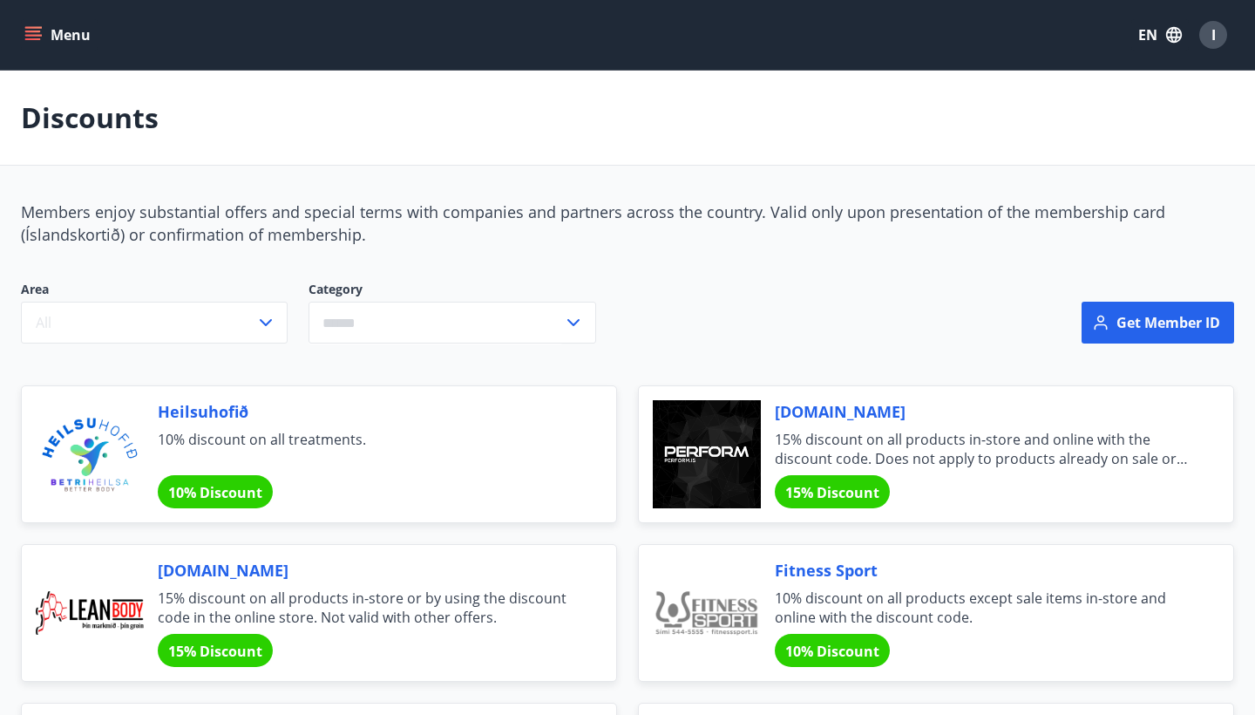
scroll to position [0, 0]
click at [40, 37] on icon "menu" at bounding box center [32, 34] width 17 height 17
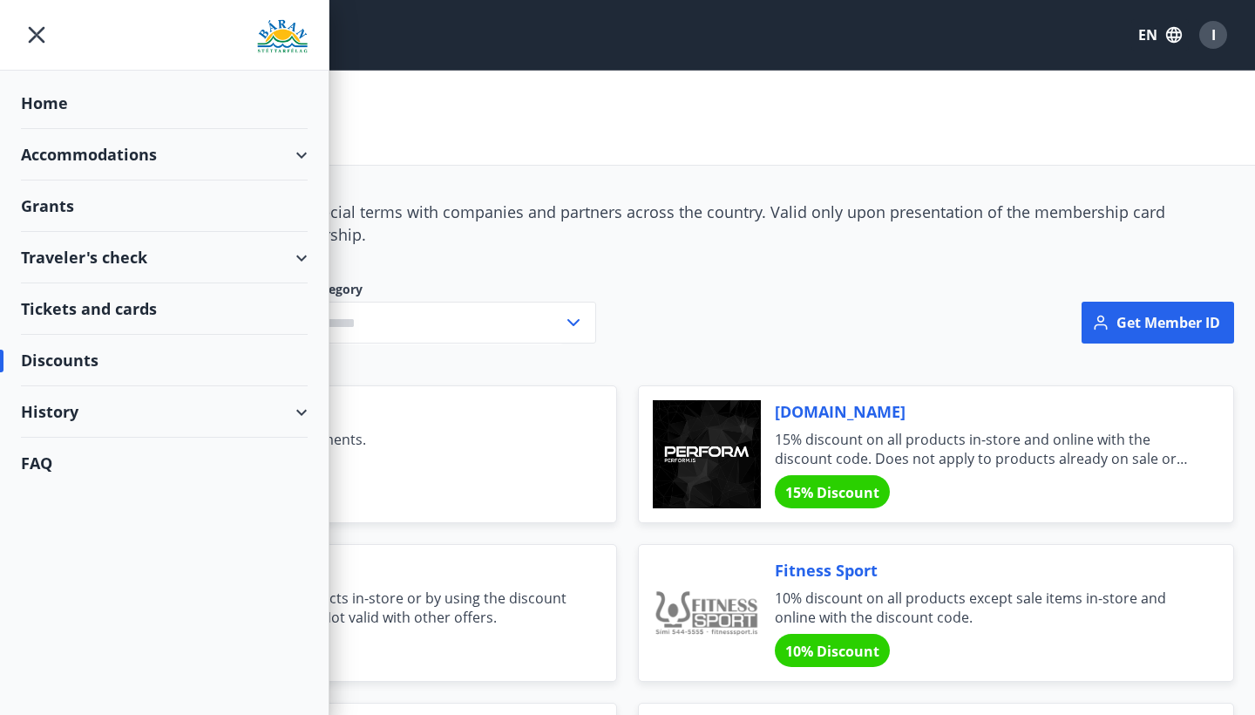
click at [117, 148] on div "Accommodations" at bounding box center [164, 154] width 287 height 51
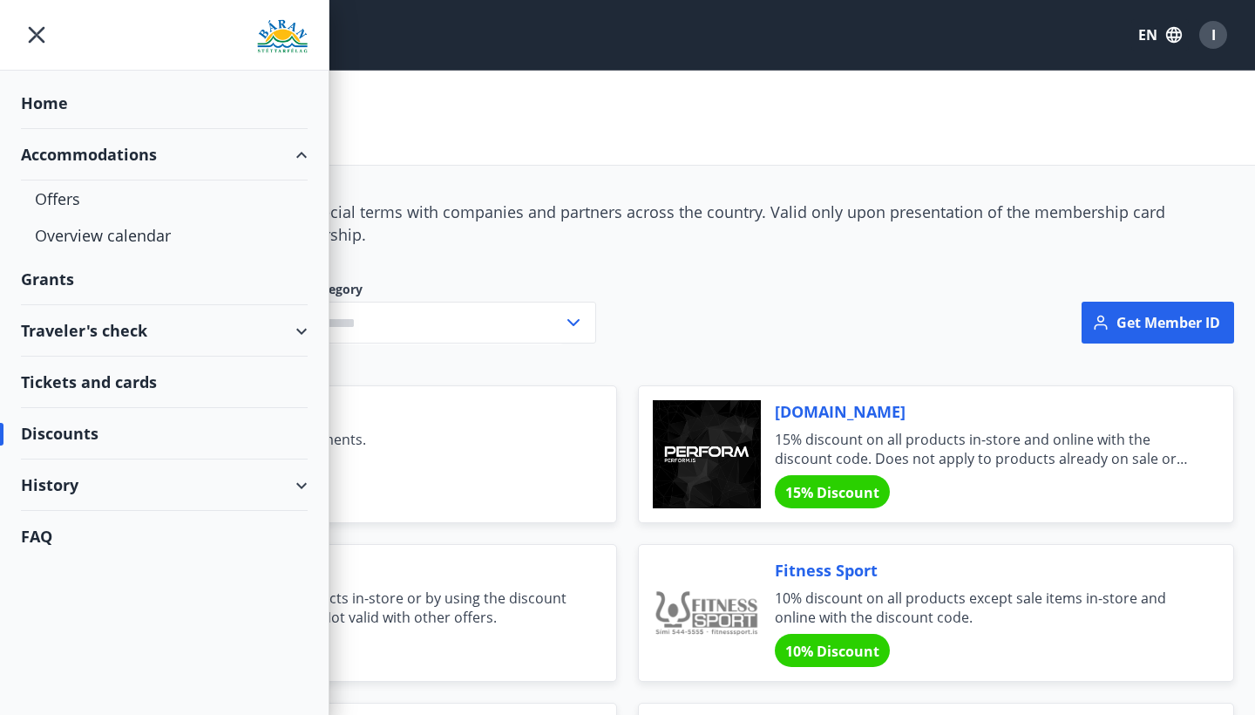
click at [118, 148] on div "Accommodations" at bounding box center [164, 154] width 287 height 51
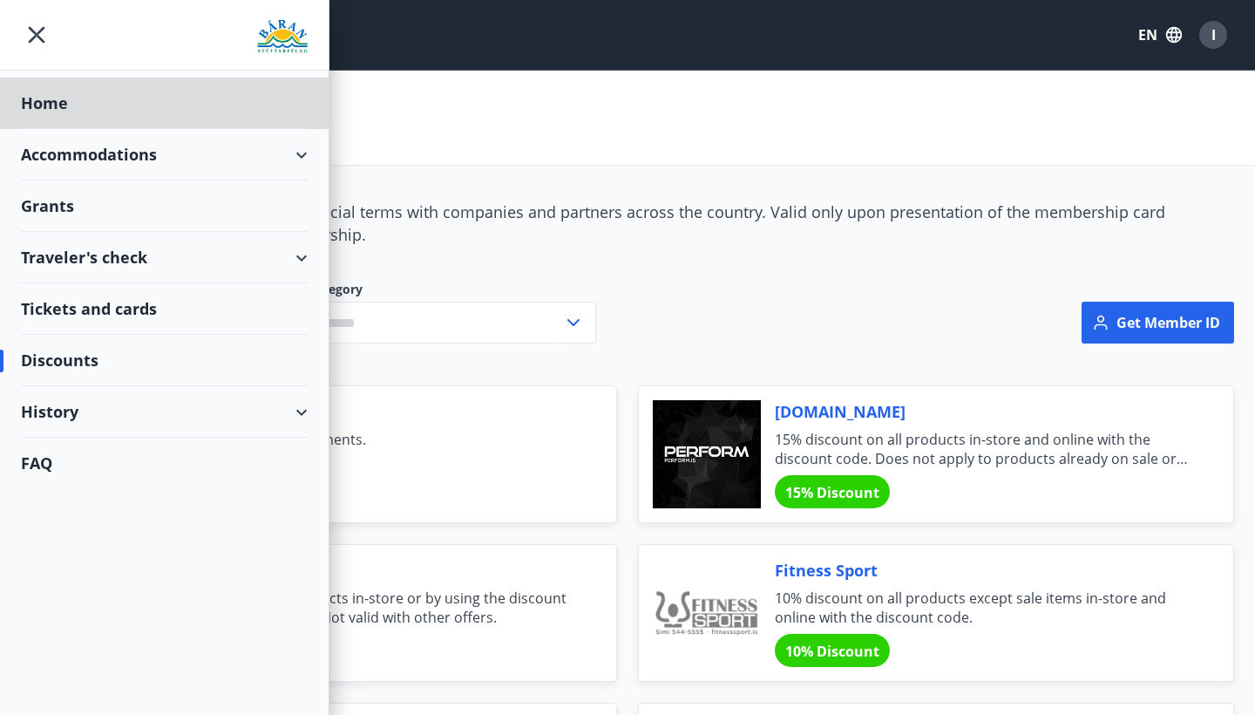
click at [98, 129] on div "Grants" at bounding box center [164, 103] width 287 height 51
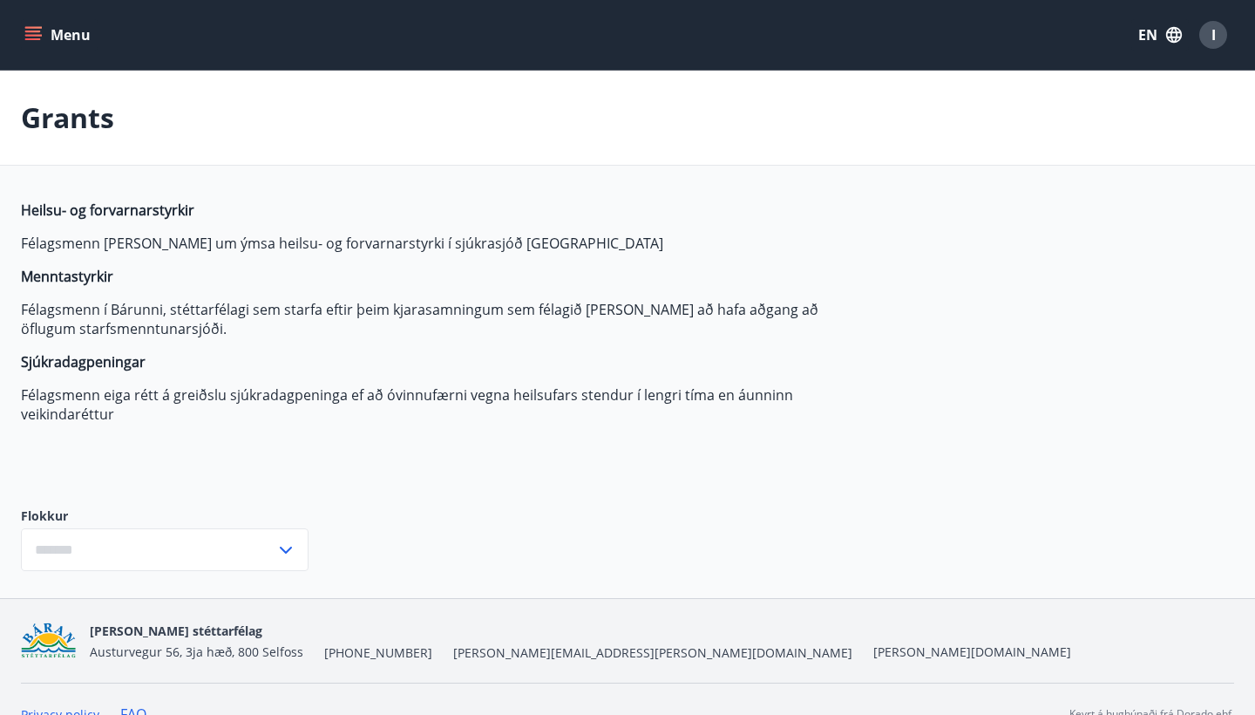
type input "***"
